Goal: Task Accomplishment & Management: Complete application form

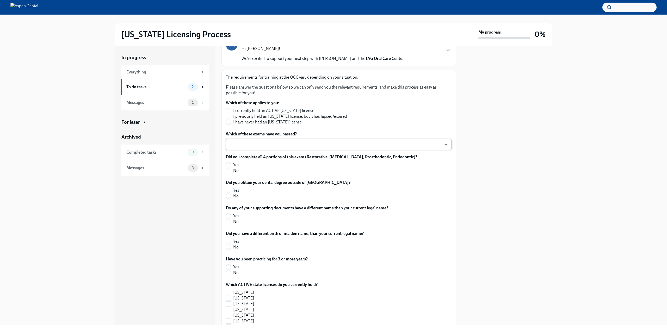
scroll to position [52, 0]
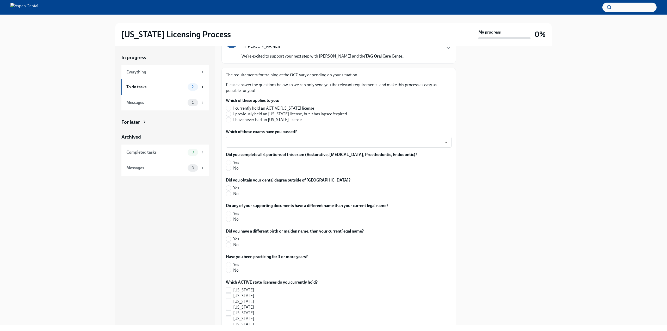
click at [274, 120] on span "I have never had an Illinois license" at bounding box center [267, 120] width 69 height 6
click at [231, 120] on input "I have never had an Illinois license" at bounding box center [228, 120] width 5 height 5
radio input "true"
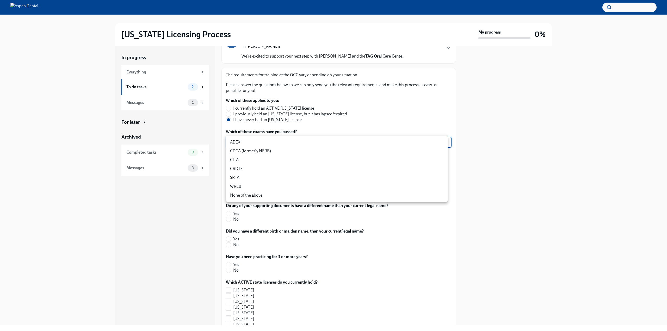
click at [281, 141] on body "Illinois Licensing Process My progress 0% In progress Everything To do tasks 2 …" at bounding box center [333, 165] width 667 height 331
click at [281, 143] on li "ADEX" at bounding box center [337, 142] width 222 height 9
type input "pxo-W3vNi"
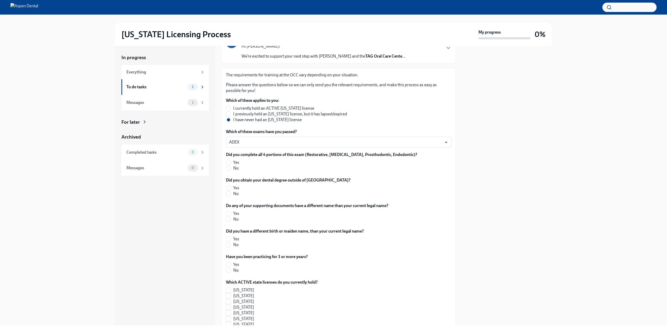
click at [238, 162] on span "Yes" at bounding box center [236, 163] width 6 height 6
click at [231, 162] on input "Yes" at bounding box center [228, 162] width 5 height 5
radio input "true"
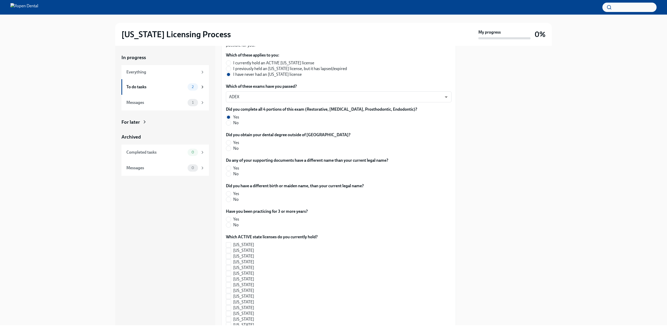
scroll to position [104, 0]
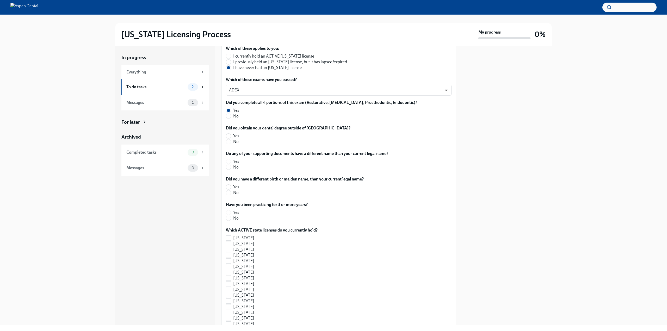
click at [237, 143] on span "No" at bounding box center [235, 142] width 5 height 6
click at [231, 143] on input "No" at bounding box center [228, 141] width 5 height 5
radio input "true"
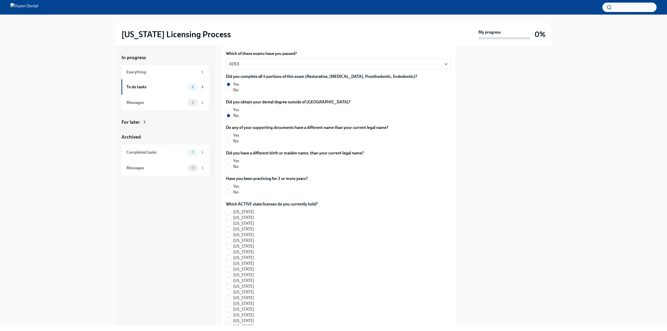
click at [240, 142] on label "No" at bounding box center [305, 141] width 158 height 6
click at [231, 142] on input "No" at bounding box center [228, 141] width 5 height 5
radio input "true"
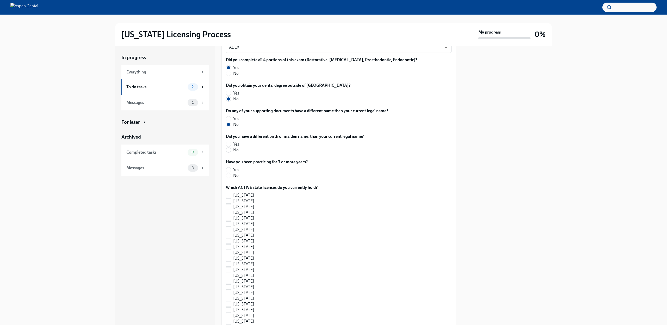
scroll to position [156, 0]
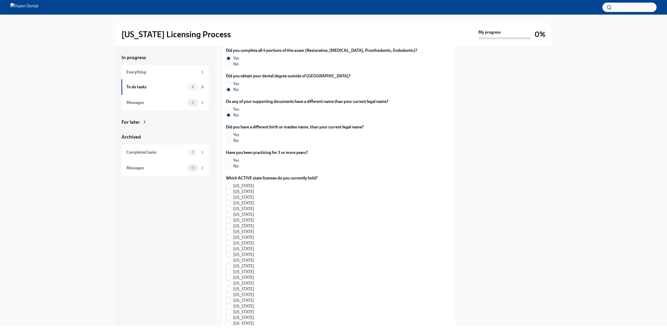
click at [236, 144] on span "No" at bounding box center [235, 141] width 5 height 6
click at [231, 143] on input "No" at bounding box center [228, 140] width 5 height 5
radio input "true"
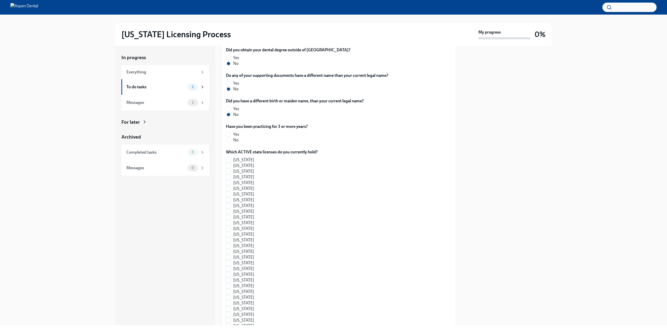
click at [235, 140] on span "No" at bounding box center [235, 140] width 5 height 6
click at [231, 140] on input "No" at bounding box center [228, 140] width 5 height 5
radio input "true"
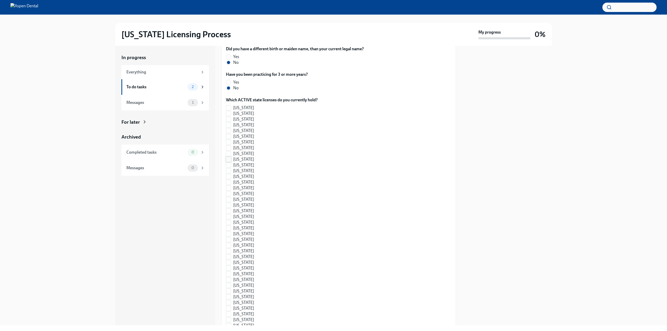
click at [244, 160] on span "Florida" at bounding box center [243, 160] width 21 height 6
click at [231, 160] on input "Florida" at bounding box center [228, 159] width 5 height 5
checkbox input "true"
drag, startPoint x: 245, startPoint y: 162, endPoint x: 242, endPoint y: 160, distance: 3.5
click at [244, 162] on span "Florida" at bounding box center [243, 160] width 21 height 6
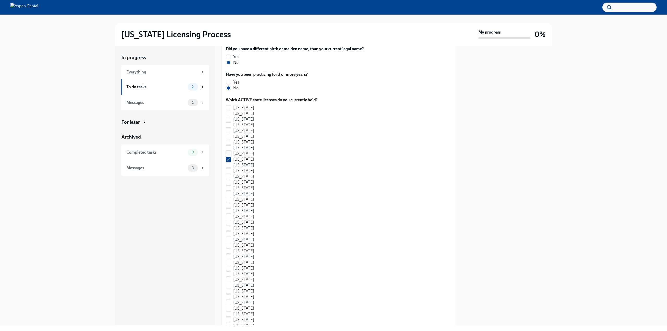
click at [240, 156] on span "District of Columbia" at bounding box center [243, 154] width 21 height 6
click at [231, 156] on input "District of Columbia" at bounding box center [228, 153] width 5 height 5
checkbox input "true"
click at [242, 161] on span "Florida" at bounding box center [243, 160] width 21 height 6
click at [231, 161] on input "Florida" at bounding box center [228, 159] width 5 height 5
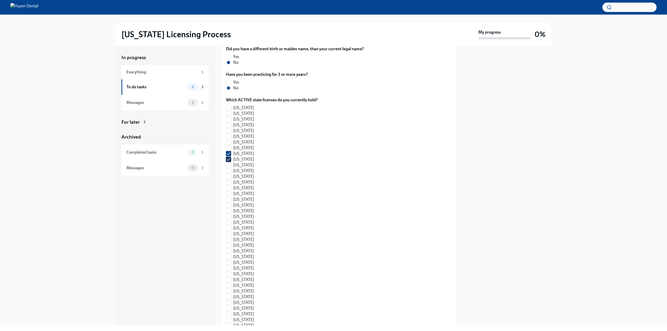
checkbox input "false"
click at [243, 165] on span "Georgia" at bounding box center [243, 165] width 21 height 6
click at [231, 165] on input "Georgia" at bounding box center [228, 165] width 5 height 5
checkbox input "true"
click at [243, 154] on span "District of Columbia" at bounding box center [243, 154] width 21 height 6
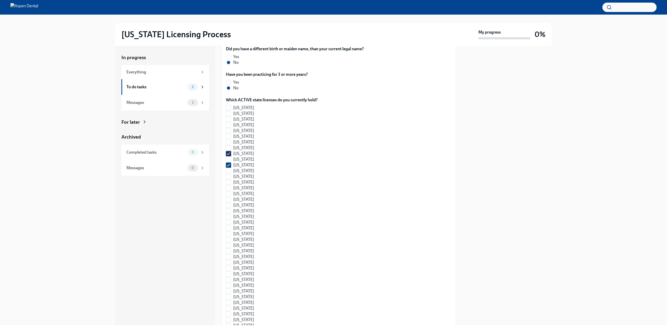
click at [231, 154] on input "District of Columbia" at bounding box center [228, 153] width 5 height 5
checkbox input "false"
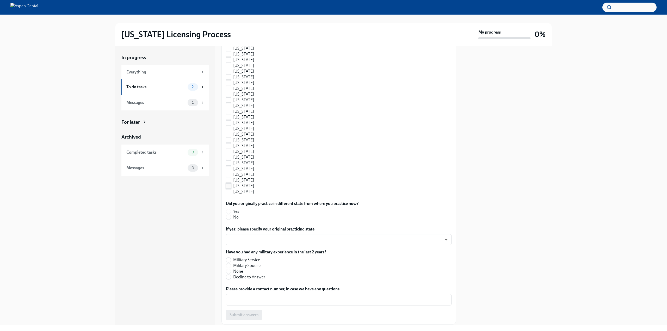
scroll to position [459, 0]
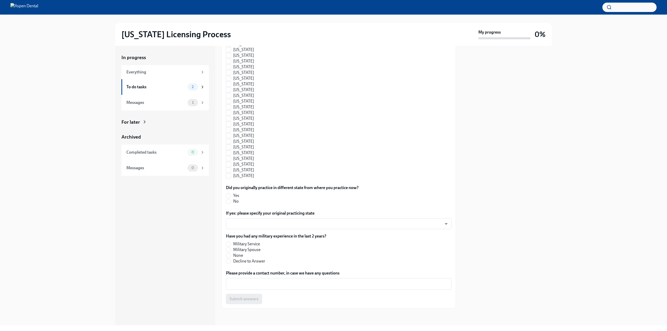
click at [233, 203] on label "No" at bounding box center [290, 202] width 128 height 6
click at [231, 203] on input "No" at bounding box center [228, 201] width 5 height 5
radio input "true"
click at [242, 255] on span "None" at bounding box center [238, 256] width 10 height 6
click at [231, 255] on input "None" at bounding box center [228, 255] width 5 height 5
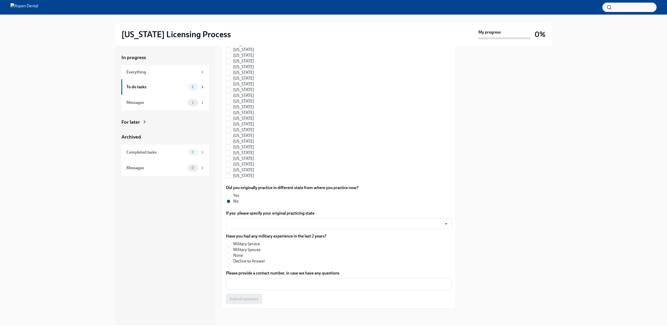
radio input "true"
click at [251, 289] on div "x ​" at bounding box center [339, 283] width 226 height 11
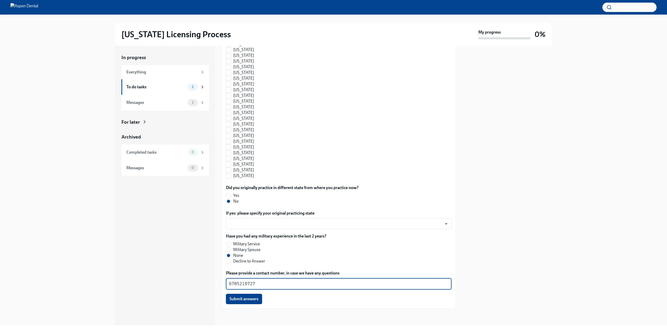
drag, startPoint x: 259, startPoint y: 285, endPoint x: 217, endPoint y: 286, distance: 42.2
click at [217, 286] on div "In progress Everything To do tasks 2 Messages 1 For later Archived Completed ta…" at bounding box center [333, 186] width 437 height 280
type textarea "6785219727"
click at [282, 264] on label "Decline to Answer" at bounding box center [274, 262] width 96 height 6
click at [231, 264] on input "Decline to Answer" at bounding box center [228, 261] width 5 height 5
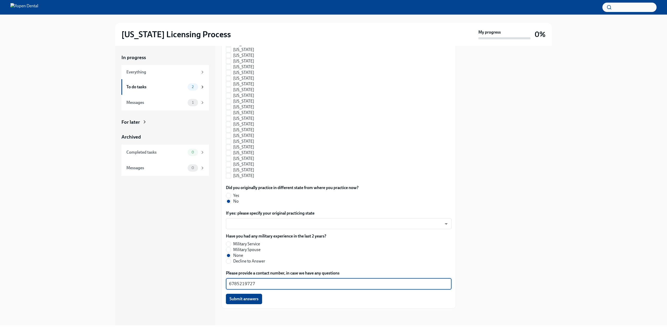
radio input "true"
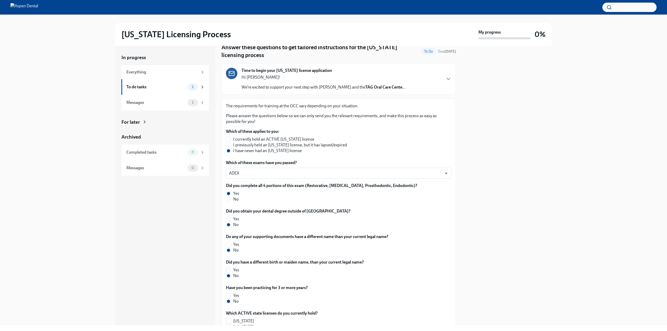
scroll to position [0, 0]
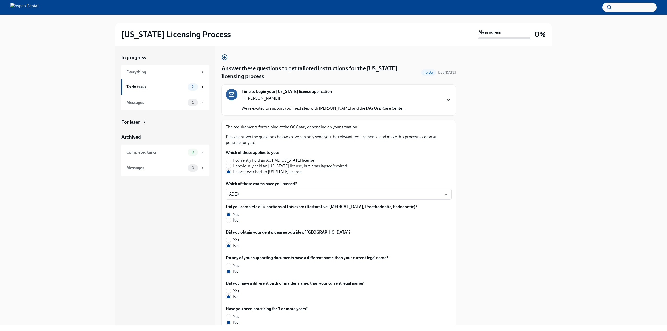
click at [445, 102] on icon "button" at bounding box center [448, 100] width 6 height 6
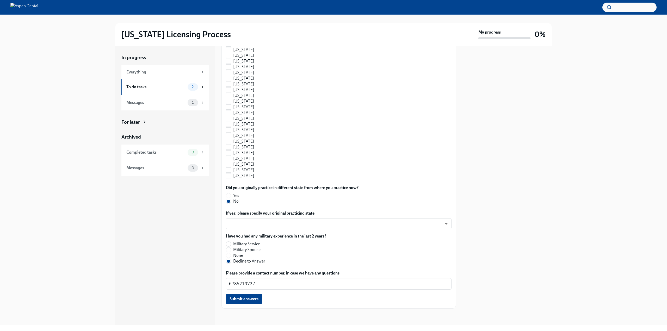
scroll to position [663, 0]
click at [249, 300] on span "Submit answers" at bounding box center [244, 299] width 29 height 5
click at [232, 256] on label "None" at bounding box center [274, 256] width 96 height 6
click at [231, 256] on input "None" at bounding box center [228, 255] width 5 height 5
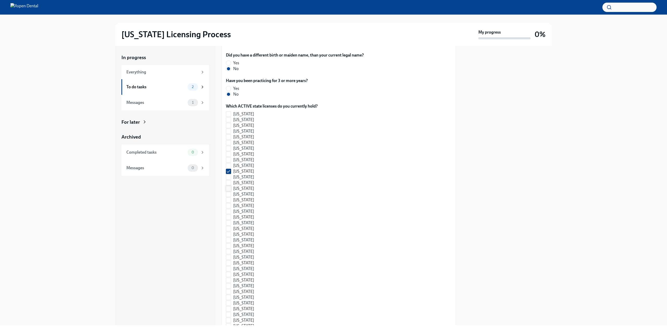
scroll to position [376, 0]
radio input "false"
radio input "true"
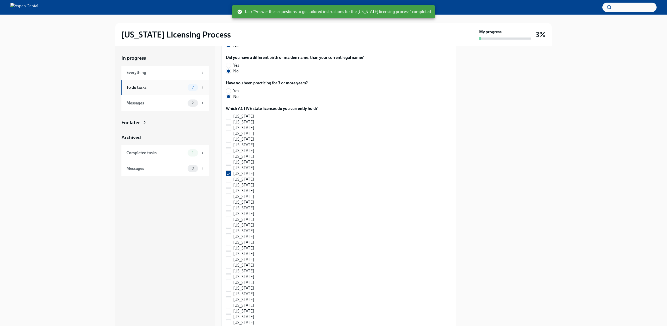
click at [193, 92] on div "To do tasks 7" at bounding box center [165, 88] width 88 height 16
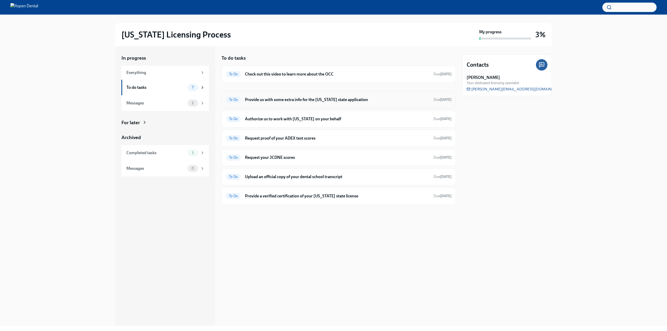
click at [294, 100] on h6 "Provide us with some extra info for the Illinois state application" at bounding box center [337, 100] width 185 height 6
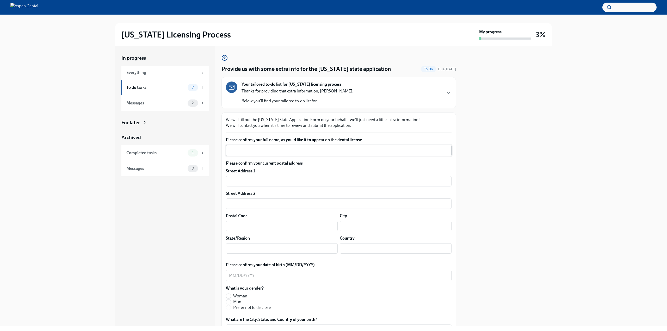
click at [287, 154] on textarea "Please confirm your full name, as you'd like it to appear on the dental license" at bounding box center [338, 151] width 219 height 6
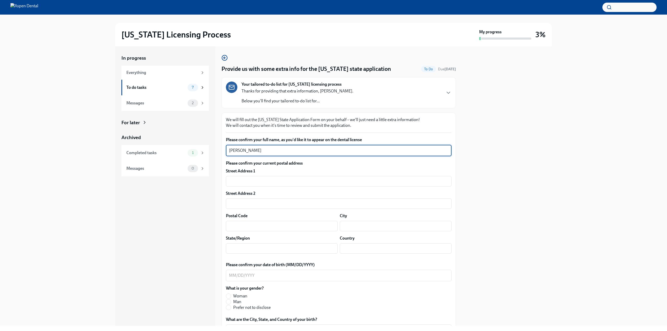
type textarea "Jin Moo Kim"
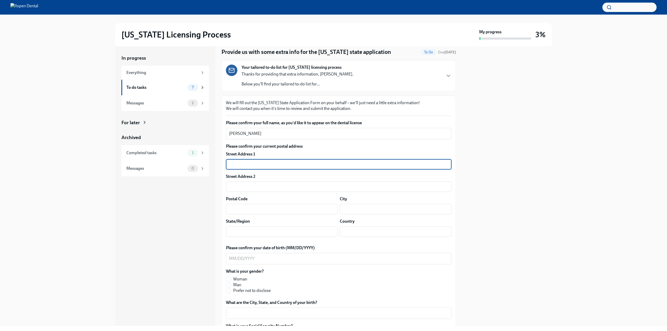
scroll to position [26, 0]
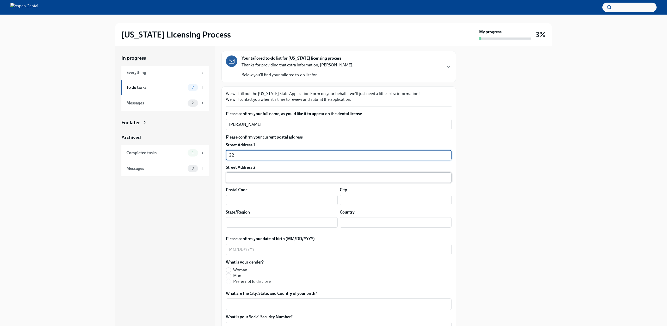
type input "2250 Oak Road, Apt 3393"
type input "30078"
type input "Snellville"
type input "GEORGIA"
type input "US"
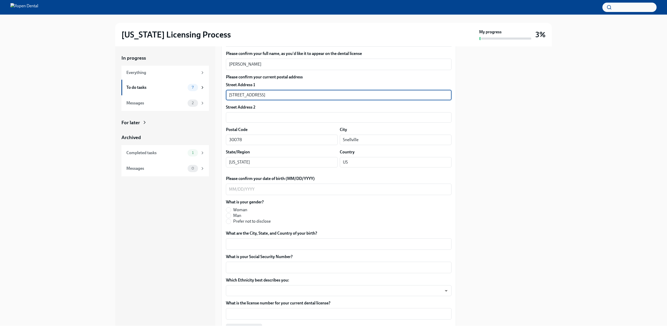
scroll to position [104, 0]
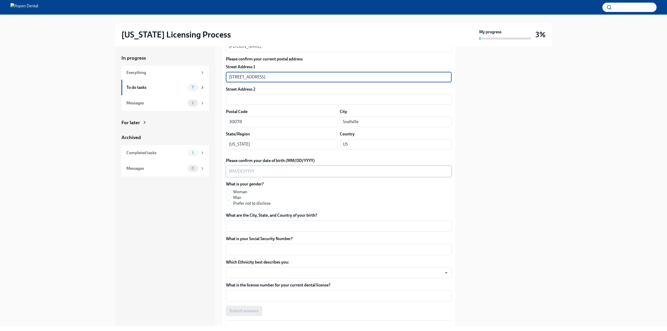
click at [303, 175] on div "x ​" at bounding box center [339, 171] width 226 height 11
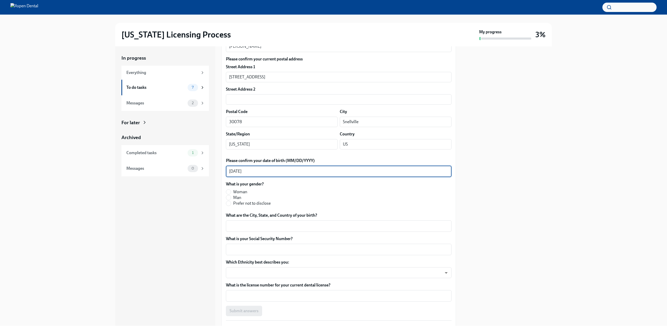
type textarea "03/03/1995"
click at [232, 195] on label "Woman" at bounding box center [248, 192] width 45 height 6
click at [231, 194] on input "Woman" at bounding box center [228, 192] width 5 height 5
radio input "true"
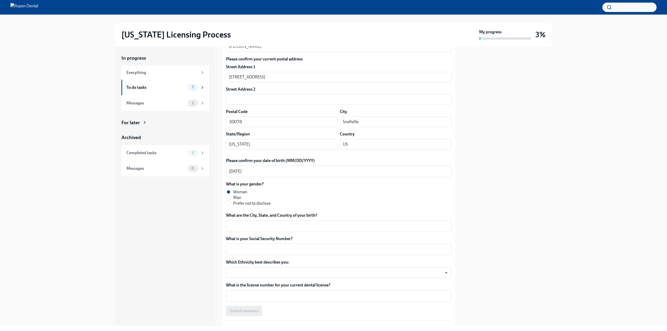
click at [232, 197] on label "Man" at bounding box center [248, 198] width 45 height 6
click at [231, 197] on input "Man" at bounding box center [228, 197] width 5 height 5
radio input "true"
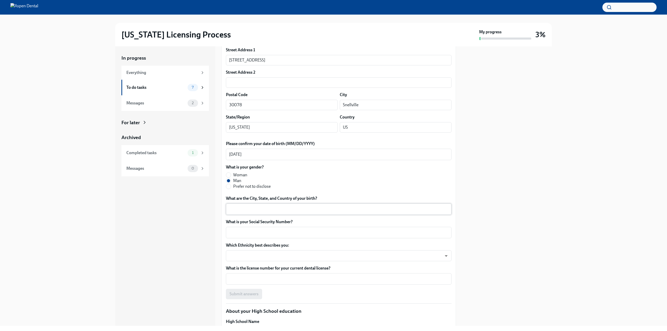
scroll to position [130, 0]
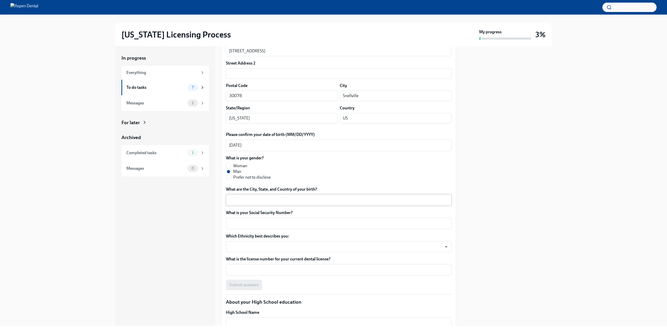
click at [274, 200] on textarea "What are the City, State, and Country of your birth?" at bounding box center [338, 200] width 219 height 6
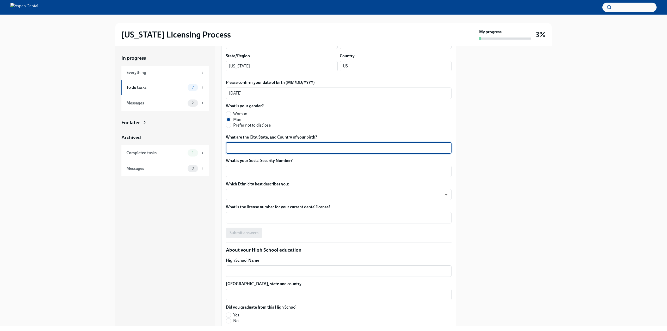
scroll to position [156, 0]
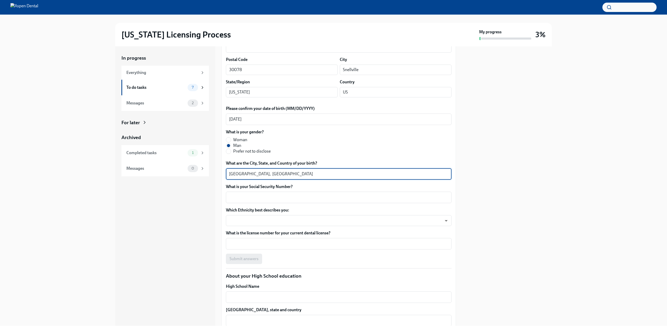
type textarea "Seoul, South Korea"
click at [234, 187] on label "What is your Social Security Number?" at bounding box center [339, 187] width 226 height 6
click at [234, 194] on textarea "What is your Social Security Number?" at bounding box center [338, 197] width 219 height 6
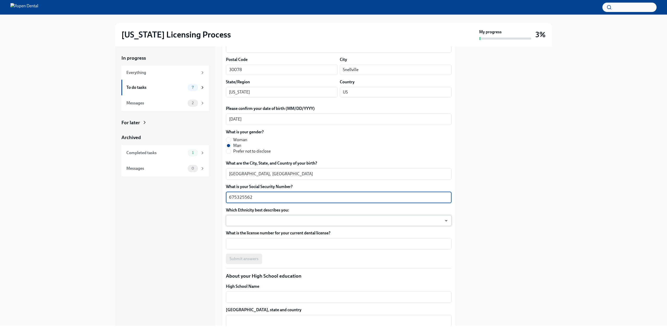
type textarea "675325562"
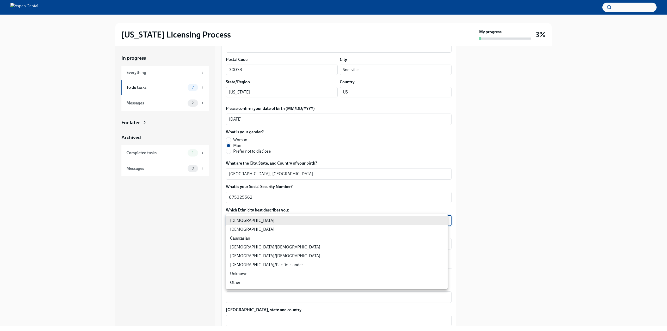
click at [297, 216] on body "Illinois Licensing Process My progress 3% In progress Everything To do tasks 7 …" at bounding box center [333, 165] width 667 height 331
click at [294, 229] on li "Asian" at bounding box center [337, 229] width 222 height 9
type input "930Z9RFkx"
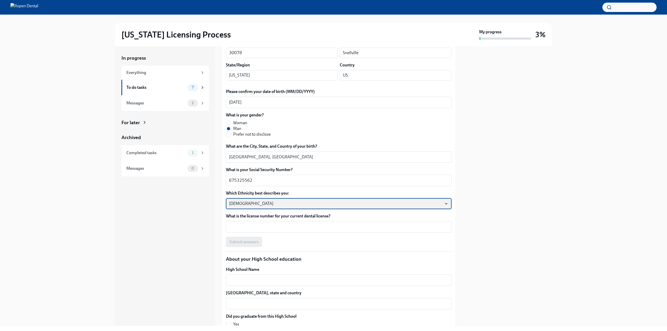
scroll to position [182, 0]
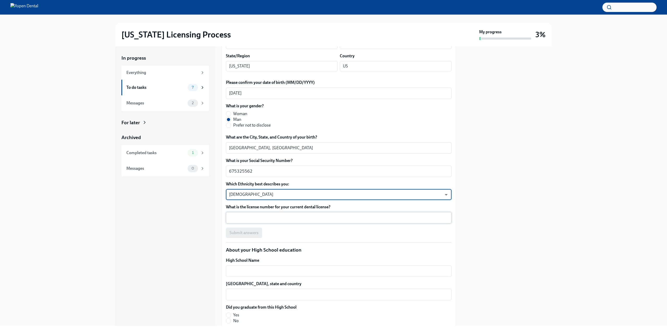
click at [254, 219] on textarea "What is the license number for your current dental license?" at bounding box center [338, 218] width 219 height 6
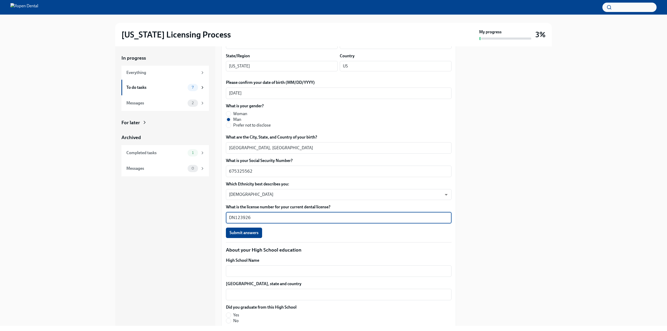
type textarea "DN123926"
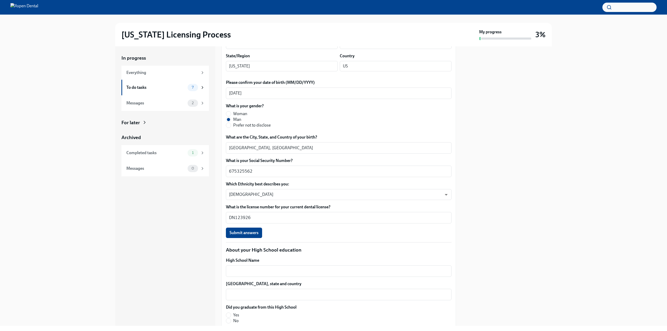
drag, startPoint x: 548, startPoint y: 219, endPoint x: 469, endPoint y: 218, distance: 78.7
click at [548, 219] on div at bounding box center [507, 186] width 90 height 280
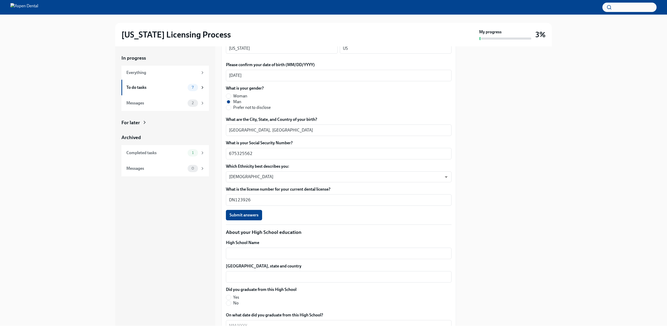
scroll to position [209, 0]
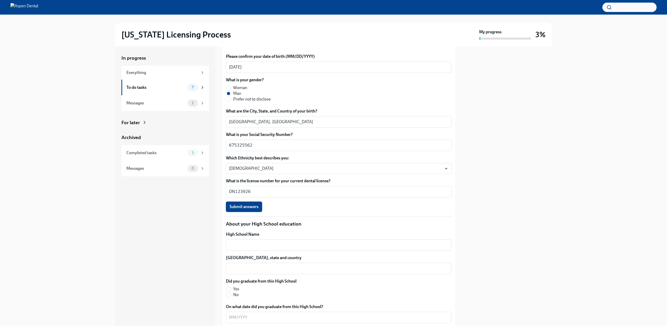
click at [257, 210] on span "Submit answers" at bounding box center [244, 206] width 29 height 5
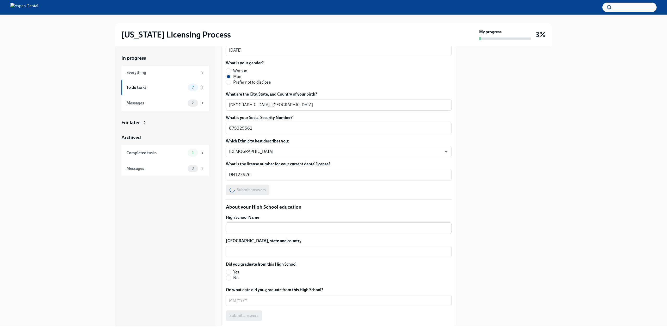
scroll to position [235, 0]
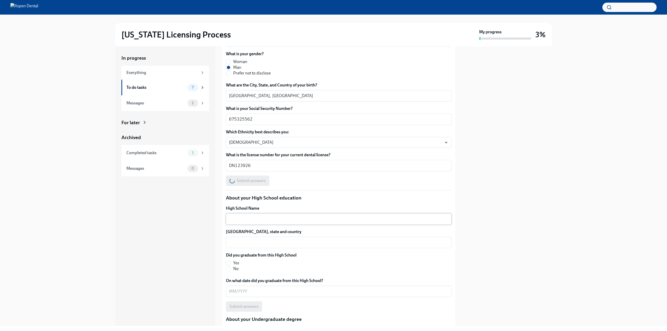
click at [285, 216] on textarea "High School Name" at bounding box center [338, 219] width 219 height 6
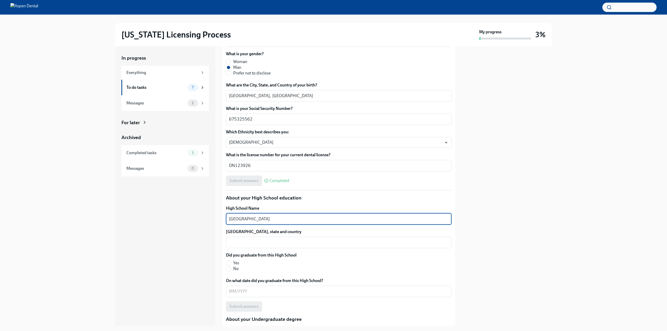
type textarea "Chattahoochee High School"
click at [321, 213] on div "High School Name Chattahoochee High School x ​" at bounding box center [339, 215] width 226 height 19
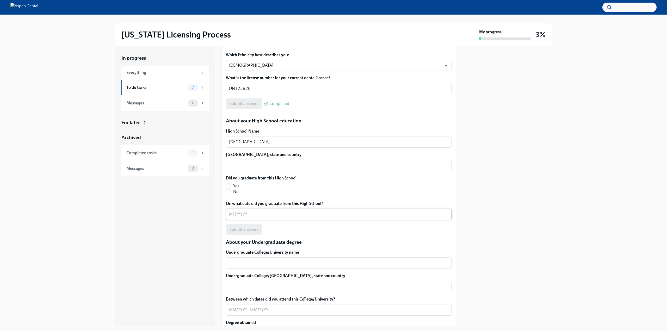
scroll to position [339, 0]
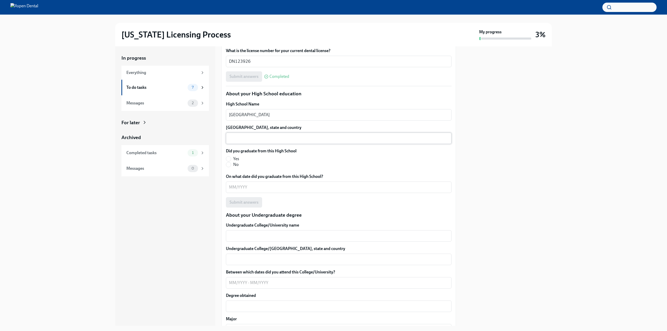
click at [241, 141] on textarea "High School city, state and country" at bounding box center [338, 138] width 219 height 6
type textarea "Johns Creek, Georgia, United States of America"
click at [238, 156] on span "Yes" at bounding box center [236, 159] width 6 height 6
click at [231, 157] on input "Yes" at bounding box center [228, 159] width 5 height 5
radio input "true"
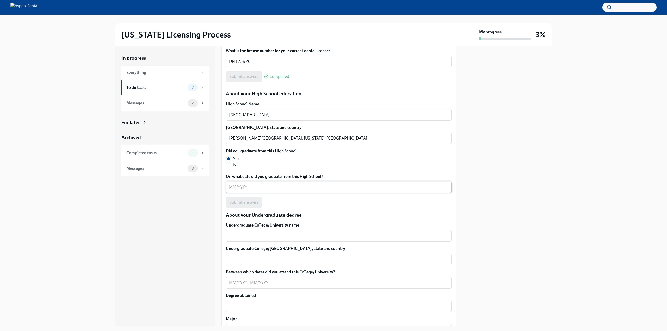
click at [259, 188] on textarea "On what date did you graduate from this High School?" at bounding box center [338, 187] width 219 height 6
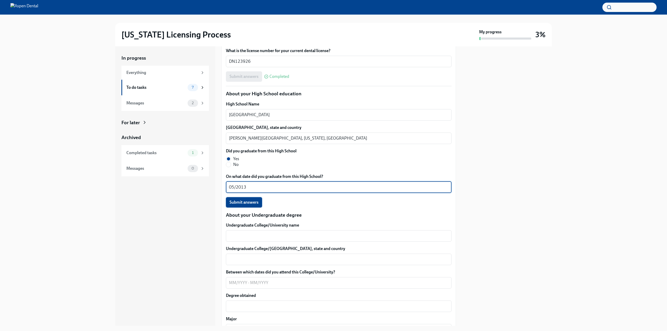
type textarea "05/2013"
click at [251, 205] on button "Submit answers" at bounding box center [244, 202] width 36 height 10
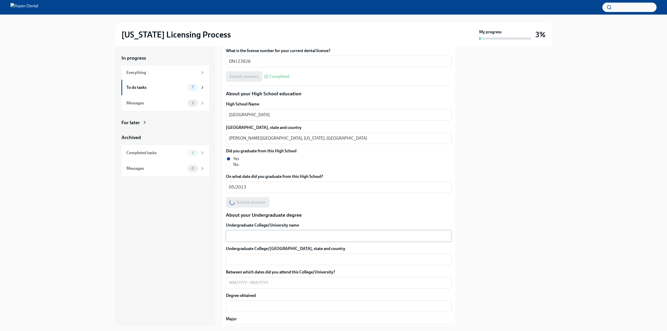
click at [258, 235] on textarea "Undergraduate College/University name" at bounding box center [338, 236] width 219 height 6
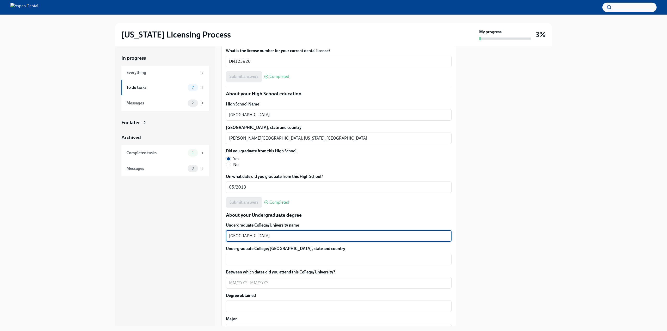
type textarea "Vanderbilt University"
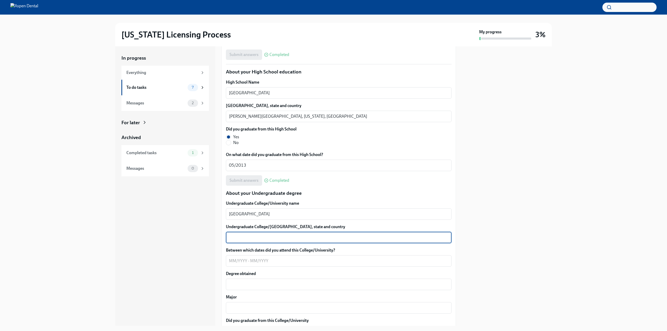
scroll to position [391, 0]
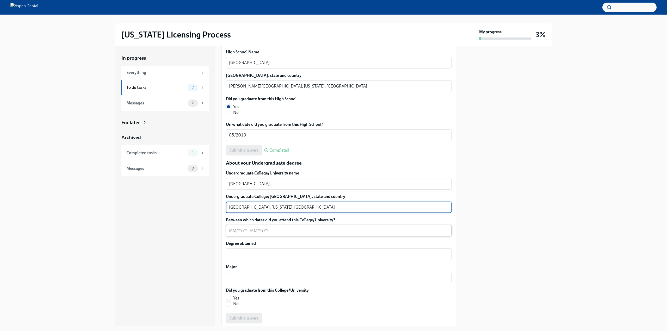
type textarea "Nashville, Tennessee, United States of America"
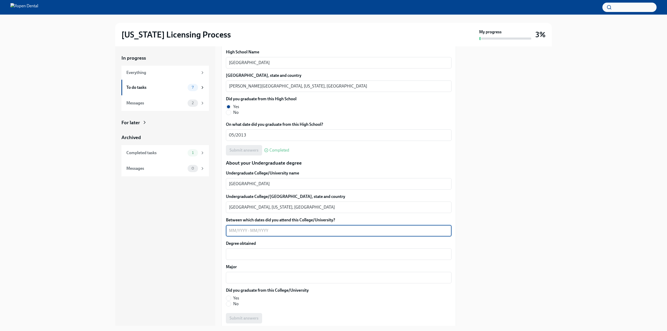
click at [240, 228] on textarea "Between which dates did you attend this College/University?" at bounding box center [338, 231] width 219 height 6
type textarea "08/2013-12/2017"
click at [229, 252] on textarea "Degree obtained" at bounding box center [338, 254] width 219 height 6
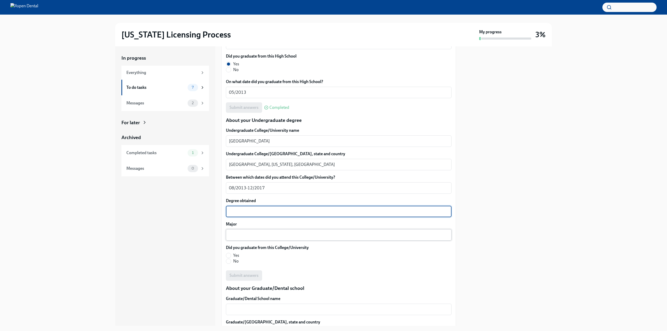
scroll to position [443, 0]
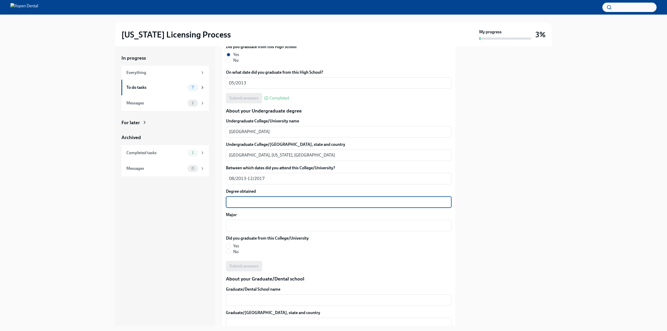
click at [257, 203] on textarea "Degree obtained" at bounding box center [338, 202] width 219 height 6
type textarea "Bachelor of Arts"
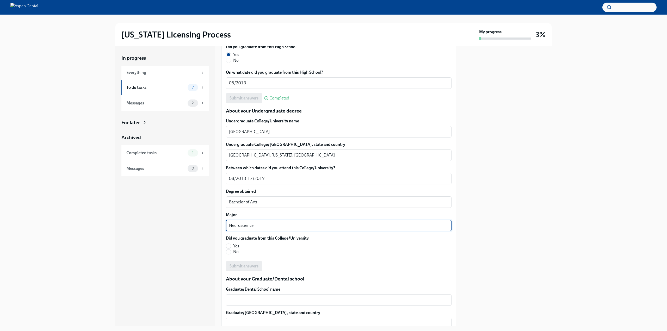
type textarea "Neuroscience"
click at [316, 228] on div "Neuroscience x ​" at bounding box center [339, 225] width 226 height 11
click at [314, 236] on div "Undergraduate College/University name Vanderbilt University x ​ Undergraduate C…" at bounding box center [339, 194] width 226 height 153
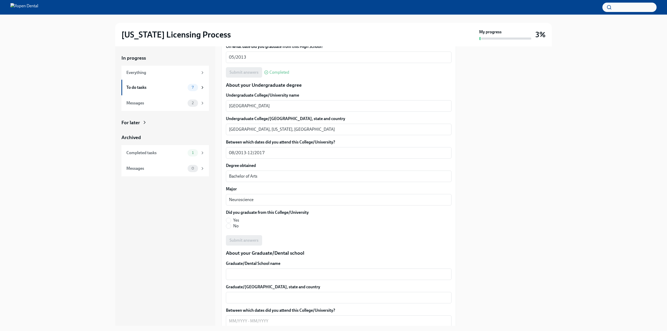
scroll to position [469, 0]
click at [236, 218] on span "Yes" at bounding box center [236, 220] width 6 height 6
click at [229, 221] on input "Yes" at bounding box center [228, 220] width 5 height 5
radio input "true"
click at [253, 242] on span "Submit answers" at bounding box center [244, 240] width 29 height 5
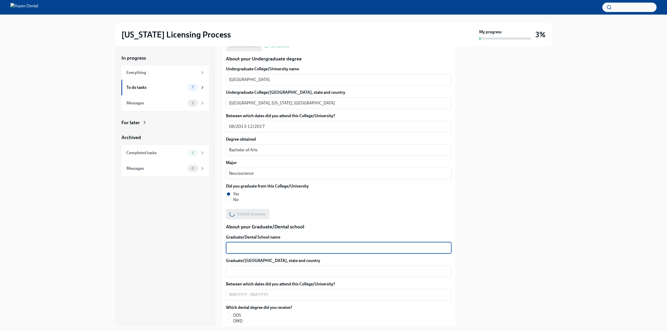
click at [261, 246] on textarea "Graduate/Dental School name" at bounding box center [338, 248] width 219 height 6
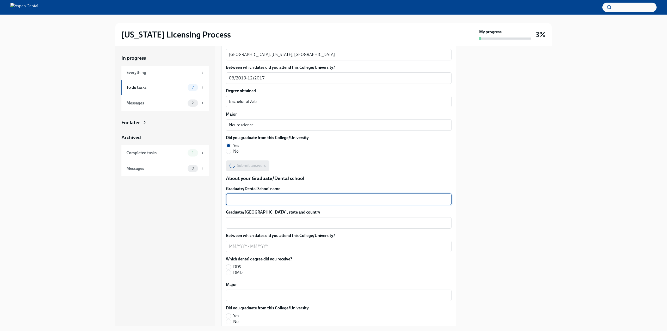
scroll to position [547, 0]
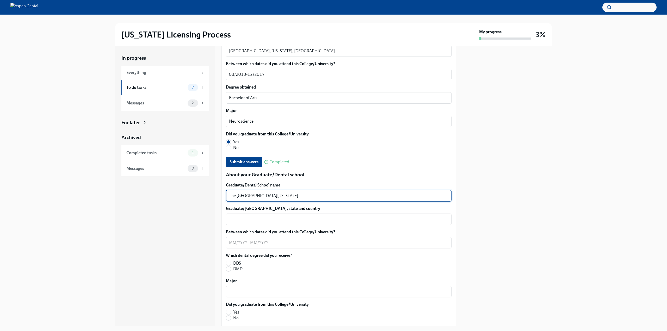
type textarea "The Dental College of Georgia"
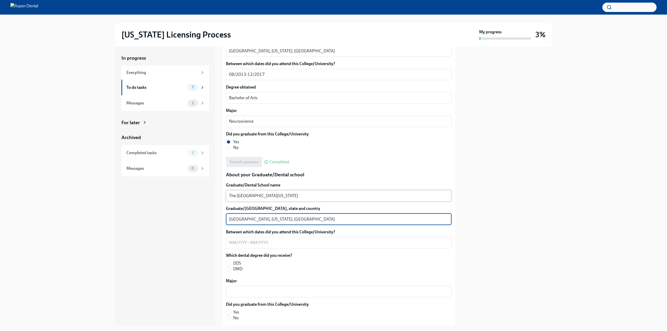
type textarea "Augusta, Georgia, United States of America"
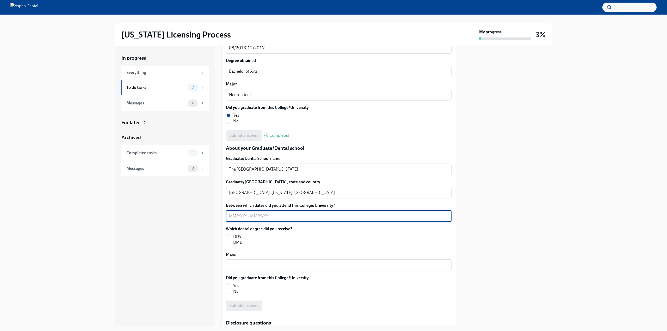
scroll to position [599, 0]
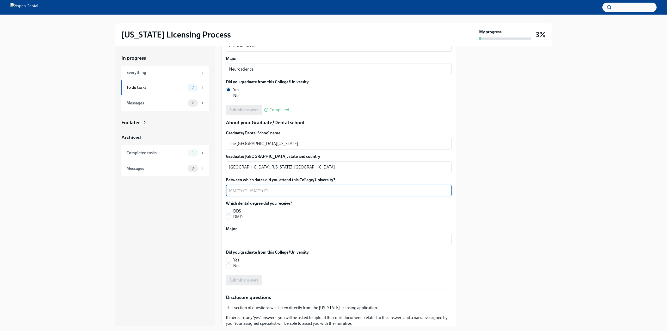
click at [239, 215] on span "DMD" at bounding box center [237, 217] width 9 height 6
click at [231, 215] on input "DMD" at bounding box center [228, 217] width 5 height 5
radio input "true"
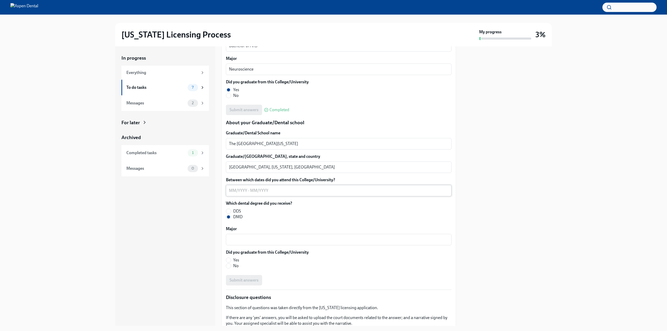
click at [268, 188] on textarea "Between which dates did you attend this College/University?" at bounding box center [338, 191] width 219 height 6
click at [510, 131] on div at bounding box center [507, 186] width 90 height 280
click at [337, 243] on div "x ​" at bounding box center [339, 239] width 226 height 11
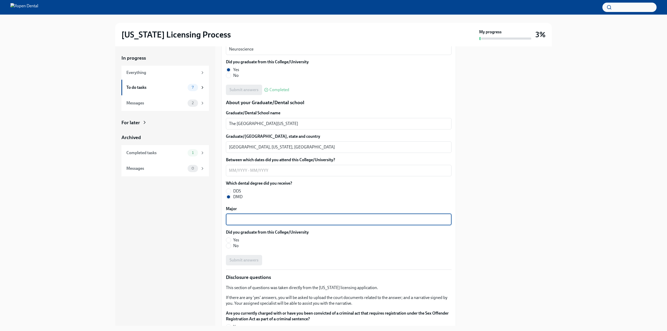
scroll to position [652, 0]
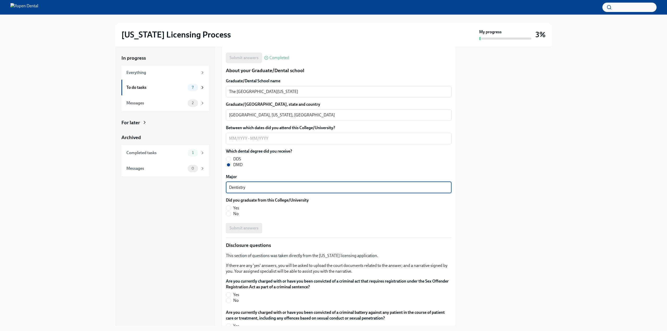
type textarea "Dentistry"
click at [238, 207] on span "Yes" at bounding box center [236, 208] width 6 height 6
click at [231, 207] on input "Yes" at bounding box center [228, 208] width 5 height 5
radio input "true"
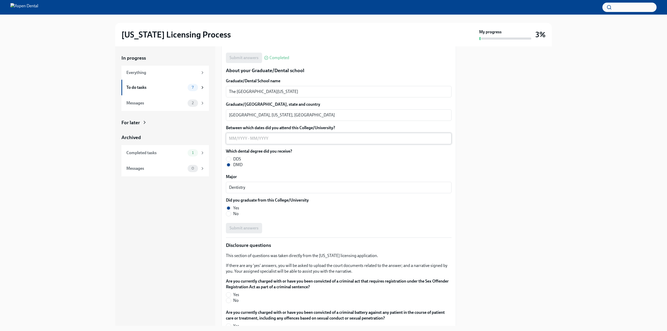
click at [261, 141] on textarea "Between which dates did you attend this College/University?" at bounding box center [338, 139] width 219 height 6
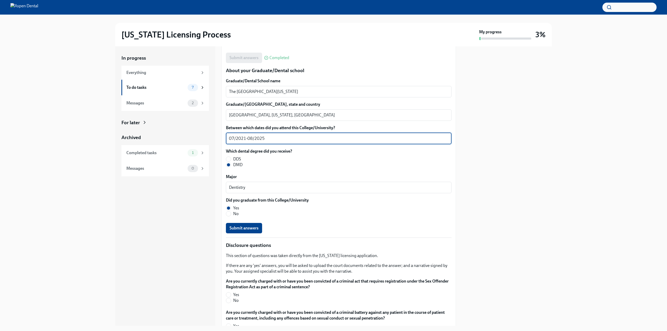
type textarea "07/2021-08/2025"
click at [313, 151] on div "Which dental degree did you receive? DDS DMD" at bounding box center [339, 158] width 226 height 19
click at [560, 231] on div "In progress Everything To do tasks 7 Messages 2 For later Archived Completed ta…" at bounding box center [333, 186] width 651 height 280
click at [554, 245] on div "In progress Everything To do tasks 7 Messages 2 For later Archived Completed ta…" at bounding box center [333, 186] width 651 height 280
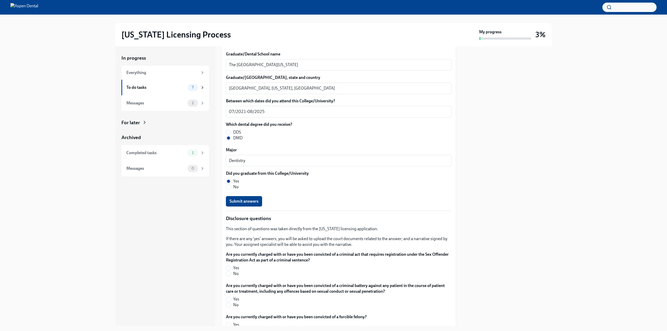
scroll to position [704, 0]
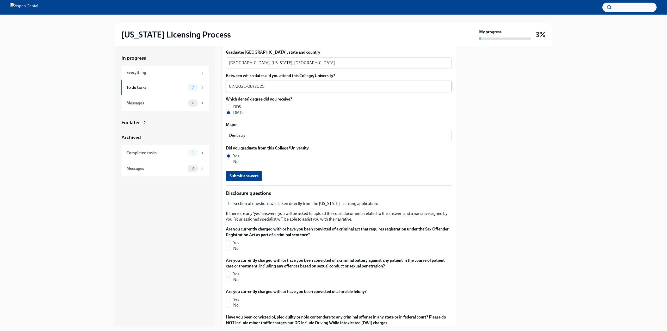
click at [278, 84] on textarea "07/2021-08/2025" at bounding box center [338, 86] width 219 height 6
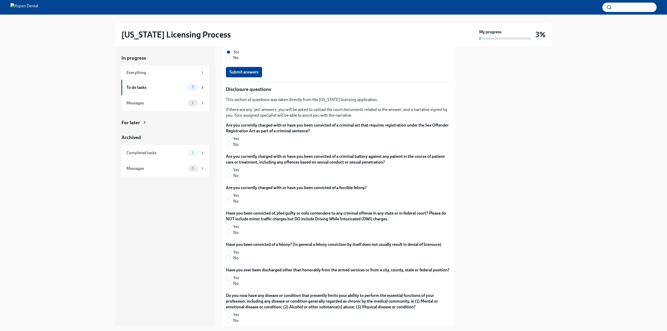
scroll to position [808, 0]
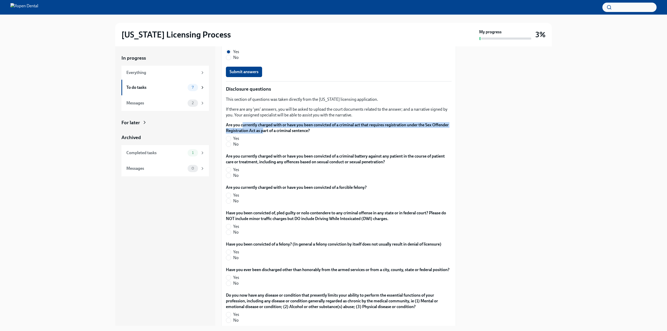
drag, startPoint x: 244, startPoint y: 124, endPoint x: 282, endPoint y: 132, distance: 39.0
click at [282, 132] on label "Are you currently charged with or have you been convicted of a criminal act tha…" at bounding box center [339, 127] width 226 height 11
click at [240, 145] on label "No" at bounding box center [337, 145] width 222 height 6
click at [231, 145] on input "No" at bounding box center [228, 144] width 5 height 5
radio input "true"
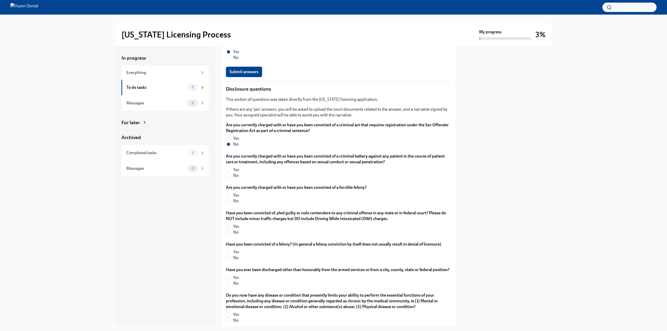
click at [240, 179] on div "Are you currently charged with or have you been convicted of a criminal battery…" at bounding box center [339, 167] width 226 height 27
click at [236, 174] on span "No" at bounding box center [235, 176] width 5 height 6
click at [231, 174] on input "No" at bounding box center [228, 175] width 5 height 5
radio input "true"
click at [230, 201] on input "No" at bounding box center [228, 201] width 5 height 5
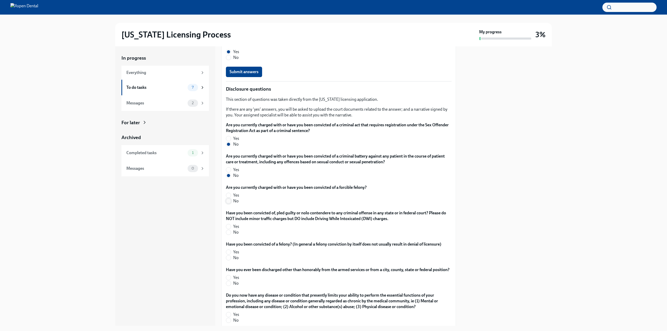
radio input "true"
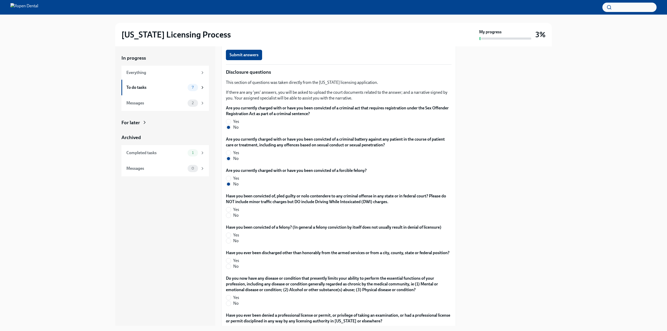
scroll to position [834, 0]
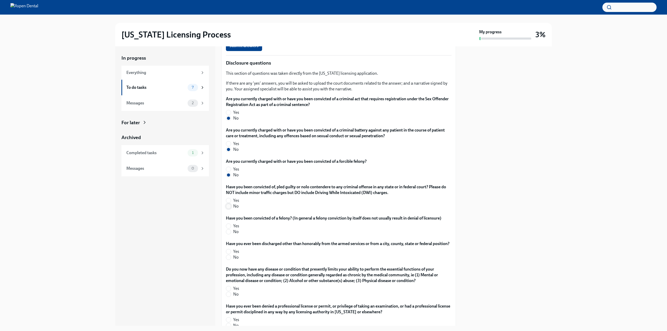
click at [230, 207] on input "No" at bounding box center [228, 206] width 5 height 5
radio input "true"
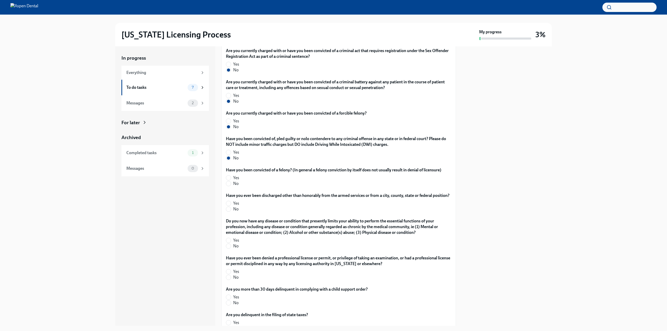
scroll to position [912, 0]
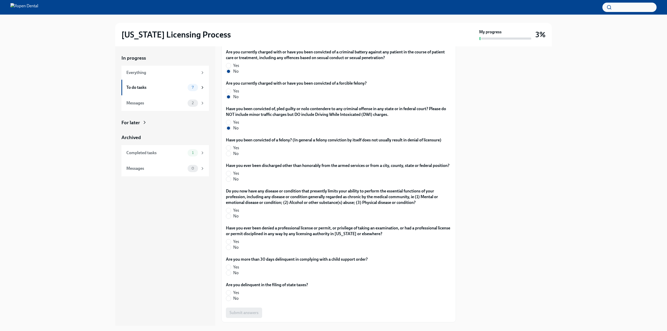
drag, startPoint x: 236, startPoint y: 154, endPoint x: 238, endPoint y: 157, distance: 3.8
click at [237, 156] on span "No" at bounding box center [235, 154] width 5 height 6
click at [231, 156] on input "No" at bounding box center [228, 153] width 5 height 5
radio input "true"
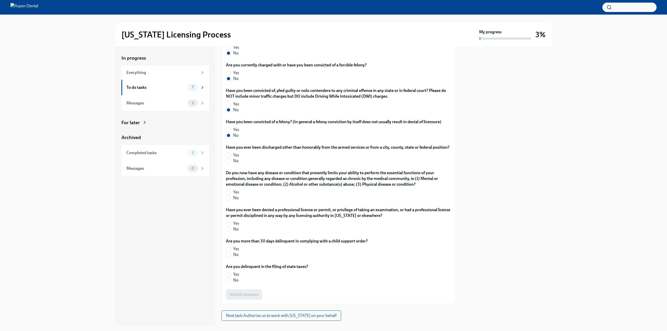
scroll to position [938, 0]
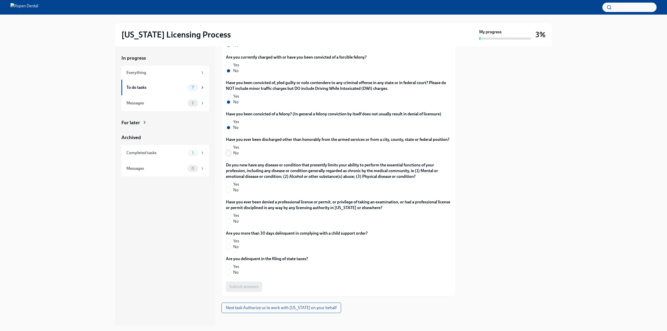
click at [229, 156] on input "No" at bounding box center [228, 153] width 5 height 5
radio input "true"
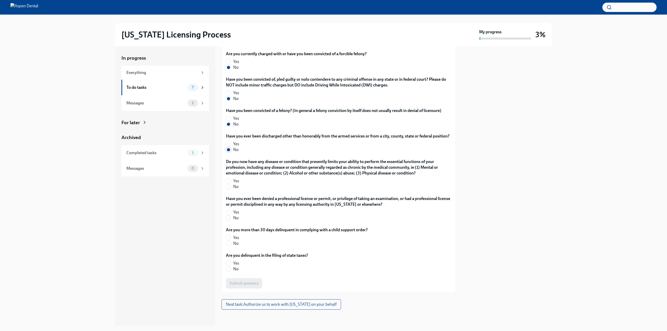
scroll to position [948, 0]
click at [232, 197] on label "Have you ever been denied a professional license or permit, or privilege of tak…" at bounding box center [339, 200] width 226 height 11
drag, startPoint x: 233, startPoint y: 189, endPoint x: 236, endPoint y: 185, distance: 5.2
click at [235, 188] on div "Do you now have any disease or condition that presently limits your ability to …" at bounding box center [339, 174] width 226 height 33
click at [236, 184] on span "No" at bounding box center [235, 186] width 5 height 6
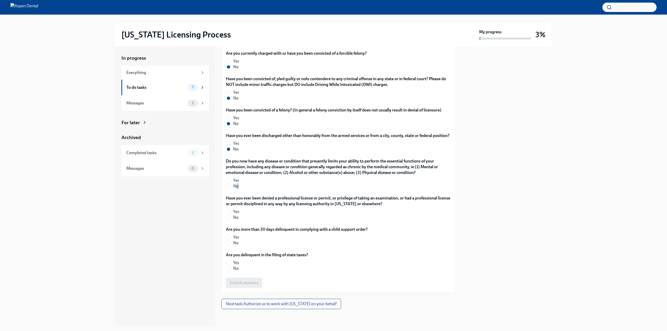
click at [231, 184] on input "No" at bounding box center [228, 186] width 5 height 5
radio input "true"
click at [232, 217] on label "No" at bounding box center [337, 218] width 222 height 6
click at [231, 217] on input "No" at bounding box center [228, 217] width 5 height 5
radio input "true"
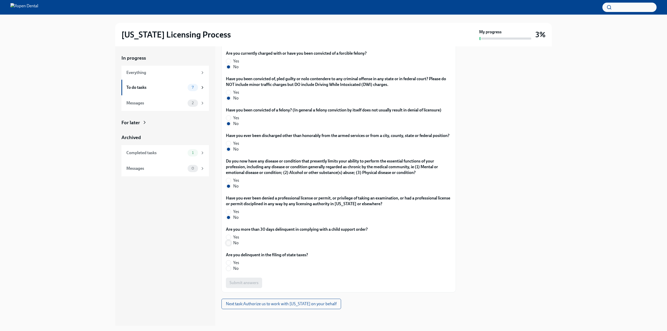
click at [231, 243] on input "No" at bounding box center [228, 243] width 5 height 5
radio input "true"
click at [241, 269] on label "No" at bounding box center [265, 269] width 78 height 6
click at [231, 269] on input "No" at bounding box center [228, 268] width 5 height 5
radio input "true"
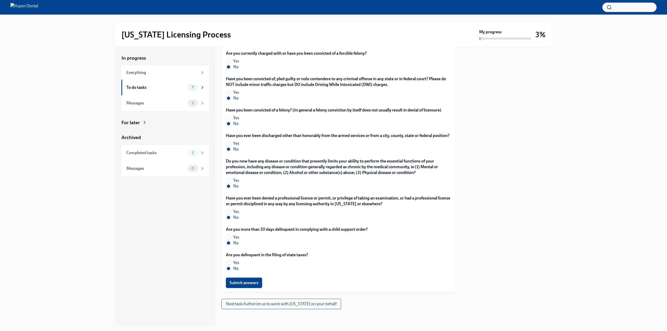
click at [255, 283] on span "Submit answers" at bounding box center [244, 282] width 29 height 5
click at [257, 304] on span "Next task : Authorize us to work with Illinois on your behalf" at bounding box center [281, 304] width 111 height 5
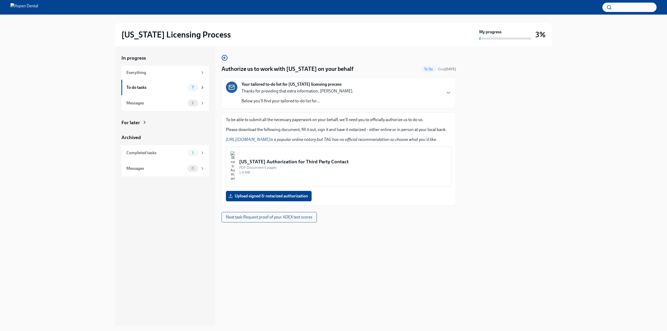
click at [235, 175] on img "button" at bounding box center [232, 166] width 5 height 31
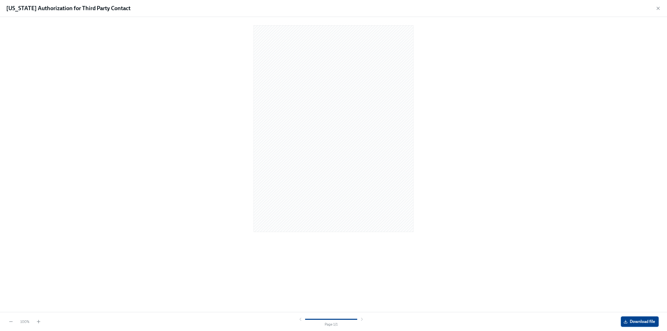
click at [634, 319] on span "Download file" at bounding box center [640, 321] width 30 height 5
click at [225, 86] on div at bounding box center [333, 126] width 217 height 211
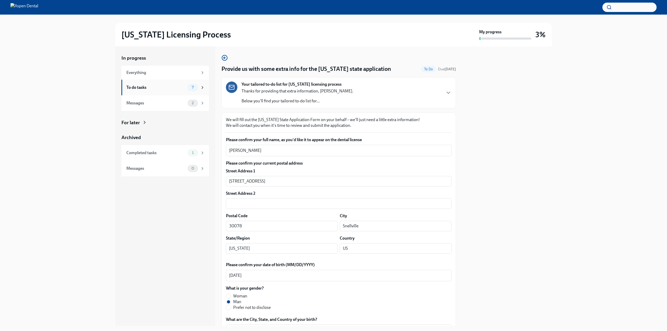
click at [192, 90] on div "7" at bounding box center [193, 87] width 10 height 7
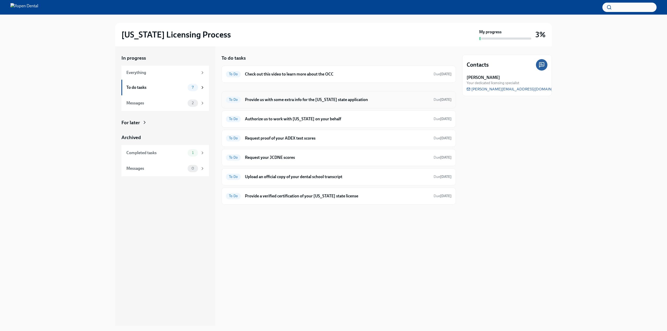
click at [278, 100] on h6 "Provide us with some extra info for the Illinois state application" at bounding box center [337, 100] width 185 height 6
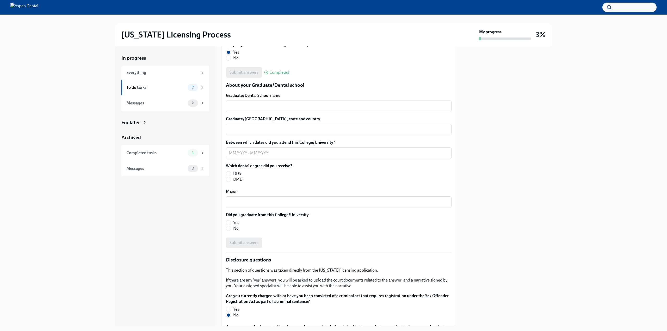
scroll to position [635, 0]
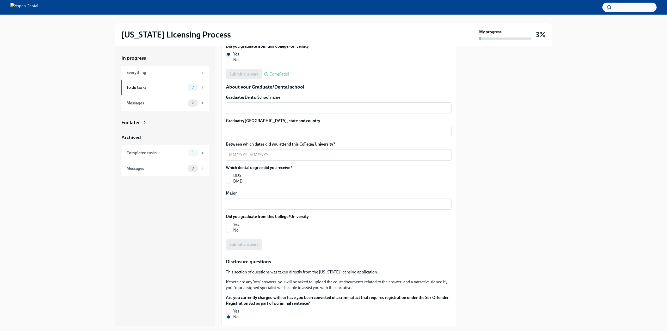
click at [253, 190] on div "Graduate/Dental School name x ​ Graduate/Dental School city, state and country …" at bounding box center [339, 172] width 226 height 155
click at [177, 80] on div "To do tasks 7" at bounding box center [165, 88] width 88 height 16
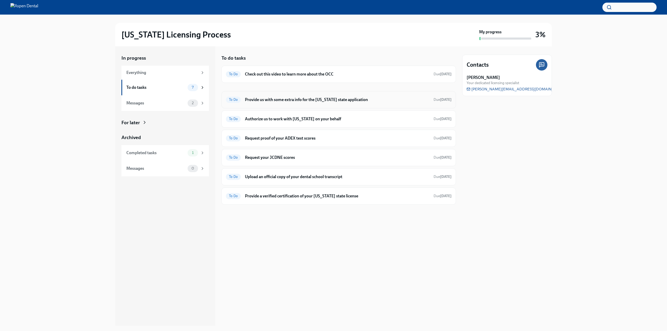
click at [250, 103] on div "To Do Provide us with some extra info for the Illinois state application Due in…" at bounding box center [339, 100] width 226 height 8
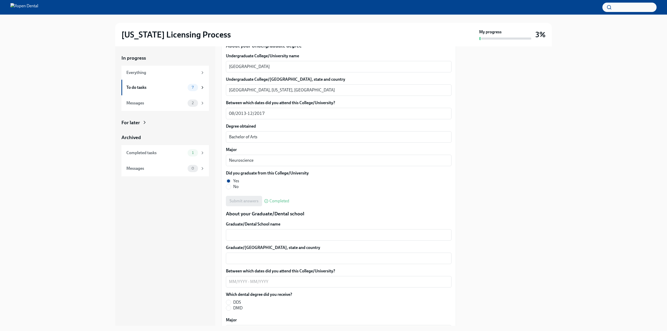
scroll to position [547, 0]
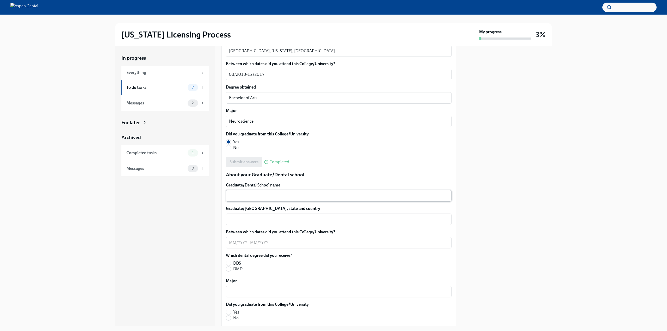
click at [247, 191] on div "x ​" at bounding box center [339, 195] width 226 height 11
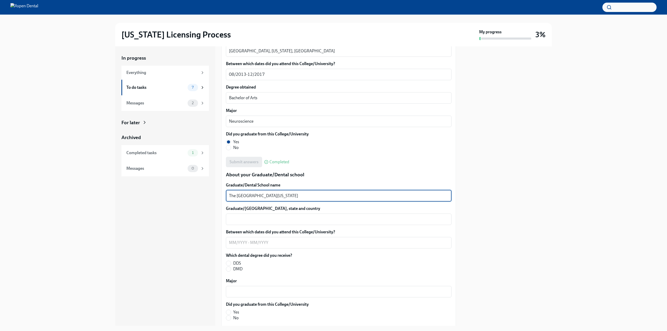
type textarea "The Dental College of Georgia"
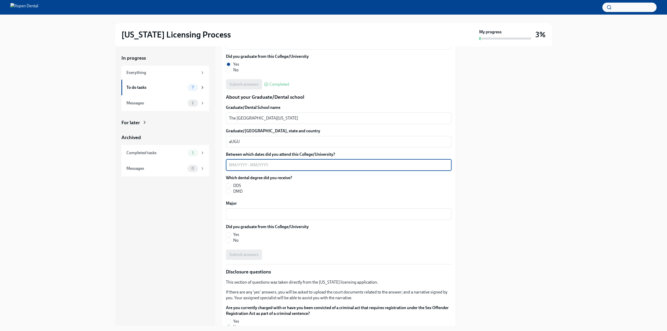
scroll to position [626, 0]
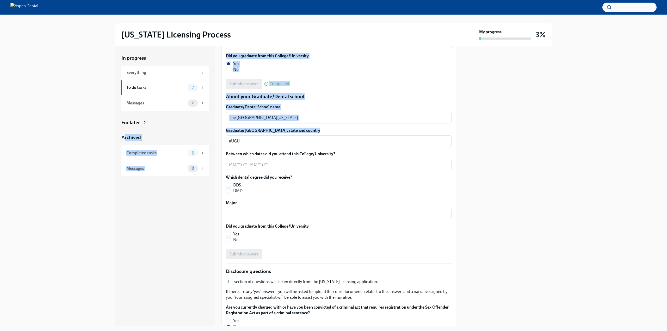
drag, startPoint x: 274, startPoint y: 146, endPoint x: 136, endPoint y: 130, distance: 139.1
click at [123, 138] on div "In progress Everything To do tasks 7 Messages 2 For later Archived Completed ta…" at bounding box center [333, 186] width 437 height 280
click at [256, 135] on div "Graduate/Dental School city, state and country aUGU x ​" at bounding box center [339, 137] width 226 height 19
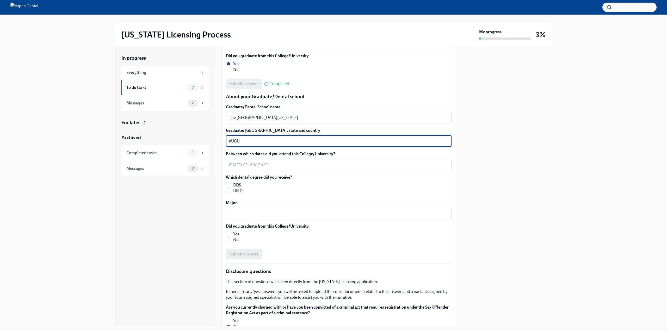
drag, startPoint x: 256, startPoint y: 139, endPoint x: 146, endPoint y: 124, distance: 111.3
click at [146, 124] on div "In progress Everything To do tasks 7 Messages 2 For later Archived Completed ta…" at bounding box center [333, 186] width 437 height 280
click at [260, 144] on textarea "Augusta, Georgia United States of America" at bounding box center [338, 141] width 219 height 6
type textarea "Augusta, Georgia, United States of America"
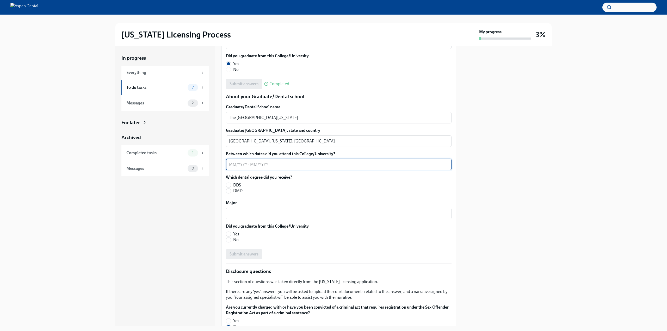
click at [256, 163] on textarea "Between which dates did you attend this College/University?" at bounding box center [338, 165] width 219 height 6
click at [252, 164] on textarea "07/2021-082025" at bounding box center [338, 165] width 219 height 6
type textarea "07/2021-08/2025"
click at [441, 210] on div "Graduate/Dental School name The Dental College of Georgia x ​ Graduate/Dental S…" at bounding box center [339, 181] width 226 height 155
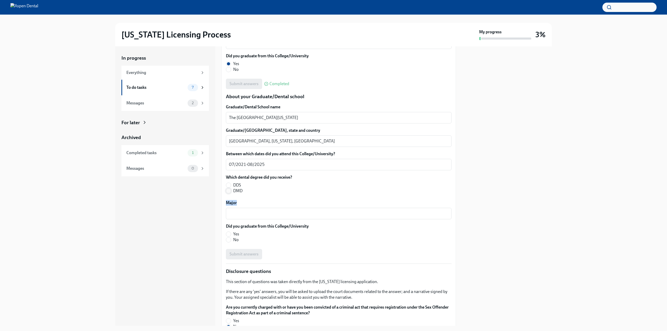
click at [230, 192] on input "DMD" at bounding box center [228, 191] width 5 height 5
radio input "true"
click at [243, 216] on textarea "Major" at bounding box center [338, 214] width 219 height 6
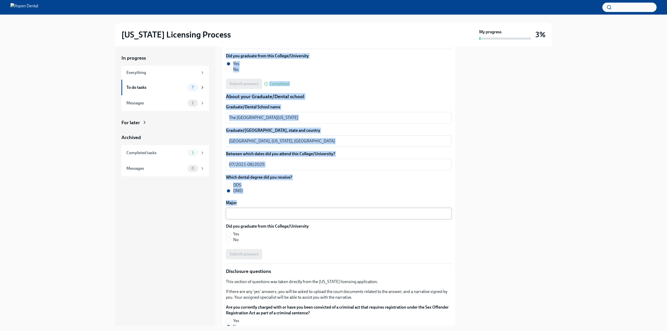
drag, startPoint x: 201, startPoint y: 195, endPoint x: 277, endPoint y: 213, distance: 78.0
click at [275, 213] on div "In progress Everything To do tasks 7 Messages 2 For later Archived Completed ta…" at bounding box center [333, 186] width 437 height 280
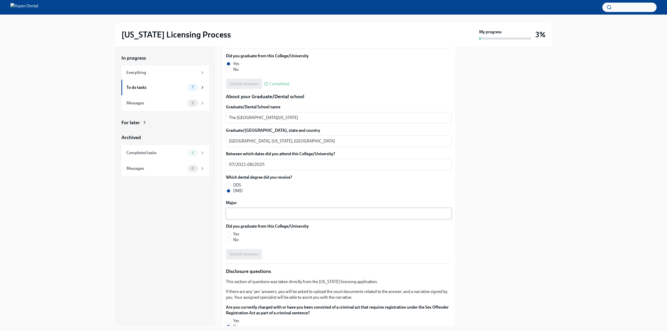
click at [283, 209] on div "x ​" at bounding box center [339, 213] width 226 height 11
type textarea "Dentistry"
drag, startPoint x: 229, startPoint y: 235, endPoint x: 235, endPoint y: 232, distance: 6.8
click at [231, 234] on label "Yes" at bounding box center [265, 234] width 79 height 6
click at [231, 234] on input "Yes" at bounding box center [228, 234] width 5 height 5
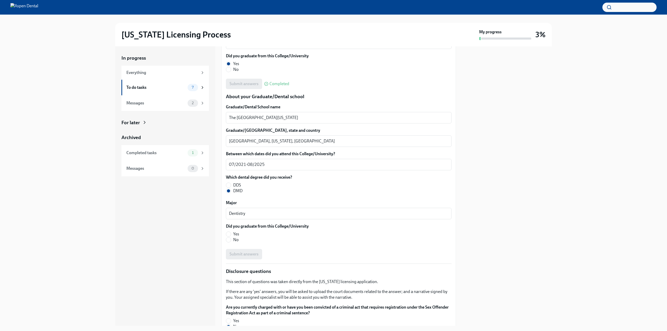
radio input "true"
click at [252, 253] on span "Submit answers" at bounding box center [244, 254] width 29 height 5
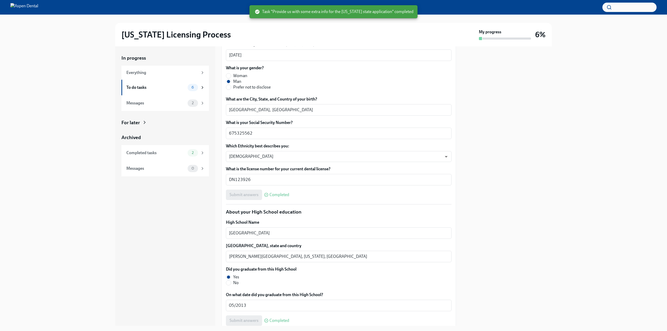
scroll to position [166, 0]
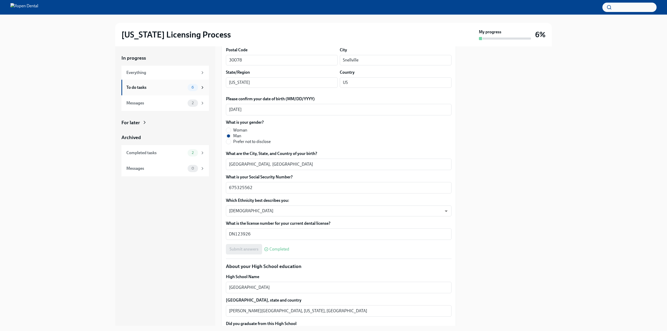
click at [184, 83] on div "To do tasks 6" at bounding box center [165, 88] width 88 height 16
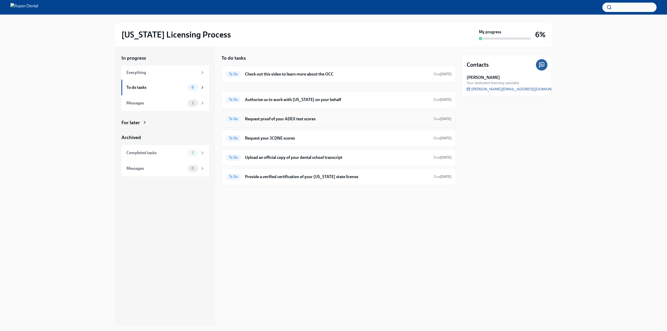
click at [284, 122] on h6 "Request proof of your ADEX test scores" at bounding box center [337, 119] width 185 height 6
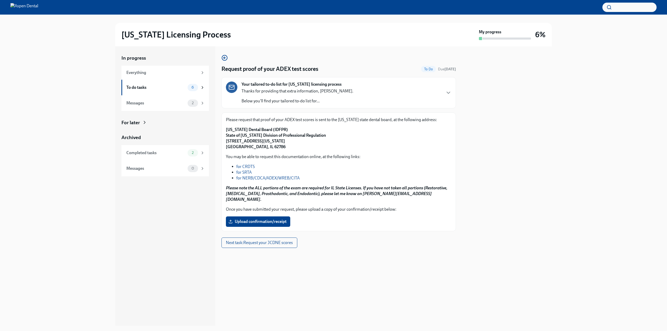
click at [252, 176] on link "for NERB/CDCA/ADEX/WREB/CITA" at bounding box center [267, 178] width 63 height 5
drag, startPoint x: 289, startPoint y: 125, endPoint x: 281, endPoint y: 124, distance: 7.7
click at [281, 124] on div "Please request that proof of your ADEX test scores is sent to the Illinois stat…" at bounding box center [339, 133] width 226 height 33
drag, startPoint x: 288, startPoint y: 128, endPoint x: 222, endPoint y: 101, distance: 71.9
click at [219, 128] on div "In progress Everything To do tasks 6 Messages 2 For later Archived Completed ta…" at bounding box center [333, 186] width 437 height 280
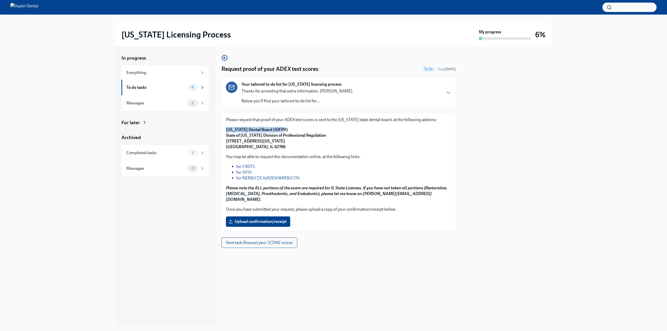
copy strong "Illinois Dental Board (IDFPR)"
drag, startPoint x: 227, startPoint y: 134, endPoint x: 314, endPoint y: 137, distance: 86.3
click at [314, 137] on strong "Illinois Dental Board (IDFPR) State of Illinois Division of Professional Regula…" at bounding box center [276, 138] width 100 height 22
drag, startPoint x: 321, startPoint y: 134, endPoint x: 221, endPoint y: 134, distance: 99.8
click at [221, 134] on div "In progress Everything To do tasks 6 Messages 2 For later Archived Completed ta…" at bounding box center [333, 186] width 437 height 280
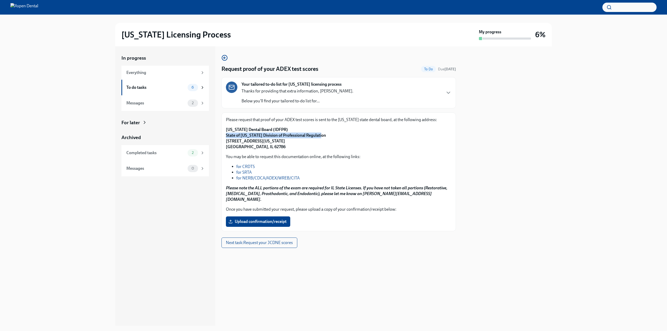
copy strong "State of Illinois Division of Professional Regulation"
drag, startPoint x: 284, startPoint y: 140, endPoint x: 233, endPoint y: 76, distance: 81.9
click at [219, 140] on div "In progress Everything To do tasks 6 Messages 2 For later Archived Completed ta…" at bounding box center [333, 186] width 437 height 280
copy strong "320 West Washington St, 3rd Floor"
drag, startPoint x: 282, startPoint y: 151, endPoint x: 219, endPoint y: 151, distance: 63.3
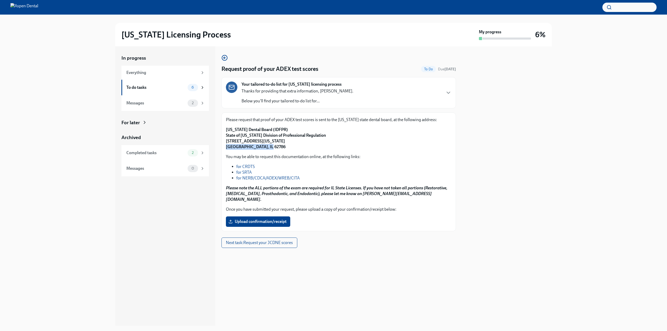
click at [219, 151] on div "In progress Everything To do tasks 6 Messages 2 For later Archived Completed ta…" at bounding box center [333, 186] width 437 height 280
copy strong "Springfield, IL 62786"
click at [195, 87] on span "6" at bounding box center [192, 87] width 9 height 4
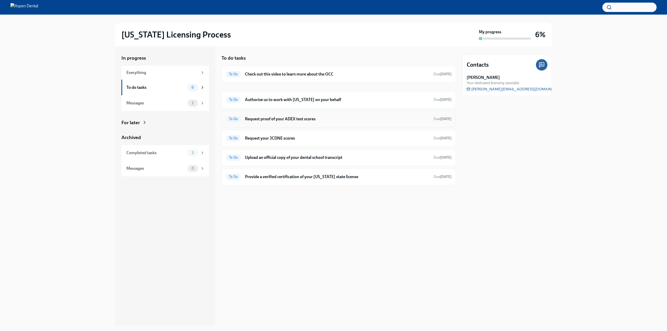
click at [283, 123] on div "To Do Request proof of your ADEX test scores Due in 4 days" at bounding box center [339, 119] width 226 height 8
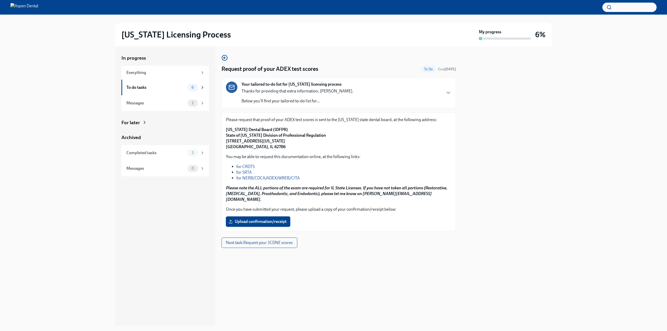
click at [277, 219] on span "Upload confirmation/receipt" at bounding box center [258, 221] width 57 height 5
click at [0, 0] on input "Upload confirmation/receipt" at bounding box center [0, 0] width 0 height 0
click at [264, 219] on span "Upload confirmation/receipt" at bounding box center [258, 221] width 57 height 5
click at [0, 0] on input "Upload confirmation/receipt" at bounding box center [0, 0] width 0 height 0
drag, startPoint x: 284, startPoint y: 129, endPoint x: 243, endPoint y: 129, distance: 40.7
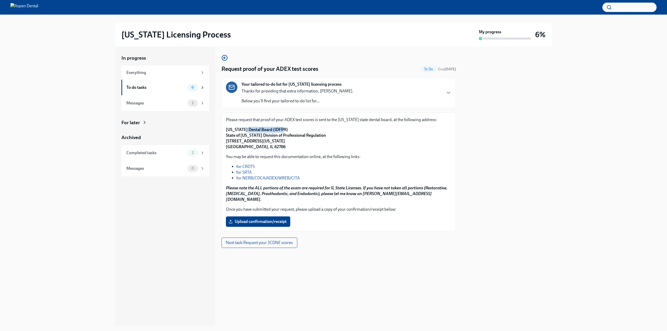
click at [243, 129] on p "Illinois Dental Board (IDFPR) State of Illinois Division of Professional Regula…" at bounding box center [339, 138] width 226 height 23
drag, startPoint x: 235, startPoint y: 128, endPoint x: 232, endPoint y: 129, distance: 2.6
click at [234, 128] on strong "Illinois Dental Board (IDFPR) State of Illinois Division of Professional Regula…" at bounding box center [276, 138] width 100 height 22
drag, startPoint x: 227, startPoint y: 128, endPoint x: 308, endPoint y: 133, distance: 80.4
click at [308, 133] on strong "Illinois Dental Board (IDFPR) State of Illinois Division of Professional Regula…" at bounding box center [276, 138] width 100 height 22
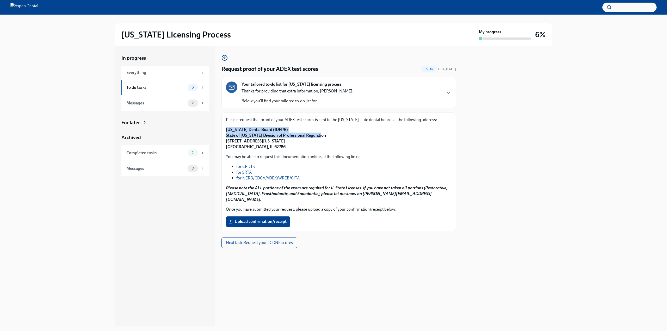
drag, startPoint x: 326, startPoint y: 137, endPoint x: 218, endPoint y: 125, distance: 108.6
click at [218, 125] on div "In progress Everything To do tasks 6 Messages 2 For later Archived Completed ta…" at bounding box center [333, 186] width 437 height 280
copy strong "Illinois Dental Board (IDFPR) State of Illinois Division of Professional Regula…"
drag, startPoint x: 287, startPoint y: 143, endPoint x: 219, endPoint y: 138, distance: 68.5
click at [219, 138] on div "In progress Everything To do tasks 6 Messages 2 For later Archived Completed ta…" at bounding box center [333, 186] width 437 height 280
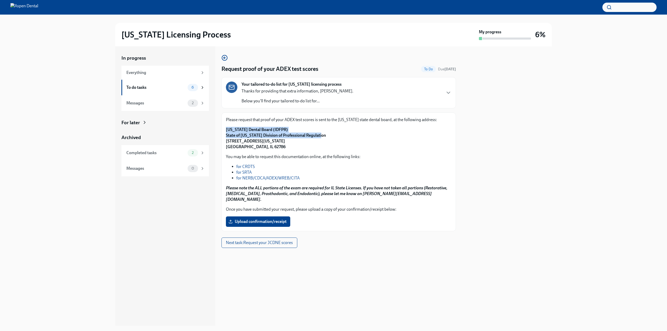
drag, startPoint x: 291, startPoint y: 140, endPoint x: 220, endPoint y: 143, distance: 71.2
click at [220, 144] on div "In progress Everything To do tasks 6 Messages 2 For later Archived Completed ta…" at bounding box center [333, 186] width 437 height 280
copy strong "320 West Washington St, 3rd Floor"
drag, startPoint x: 267, startPoint y: 149, endPoint x: 234, endPoint y: 149, distance: 33.4
click at [234, 149] on p "Illinois Dental Board (IDFPR) State of Illinois Division of Professional Regula…" at bounding box center [339, 138] width 226 height 23
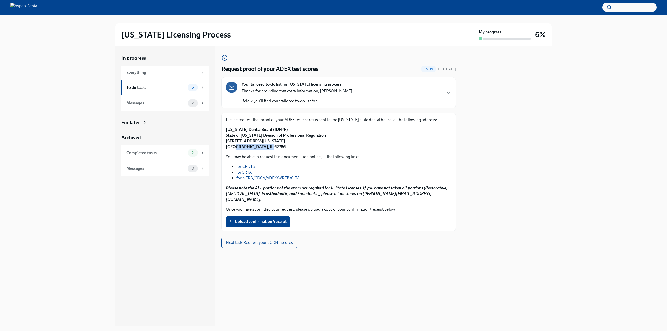
click at [234, 149] on strong "Illinois Dental Board (IDFPR) State of Illinois Division of Professional Regula…" at bounding box center [276, 138] width 100 height 22
click at [257, 147] on strong "Illinois Dental Board (IDFPR) State of Illinois Division of Professional Regula…" at bounding box center [276, 138] width 100 height 22
copy strong "62786"
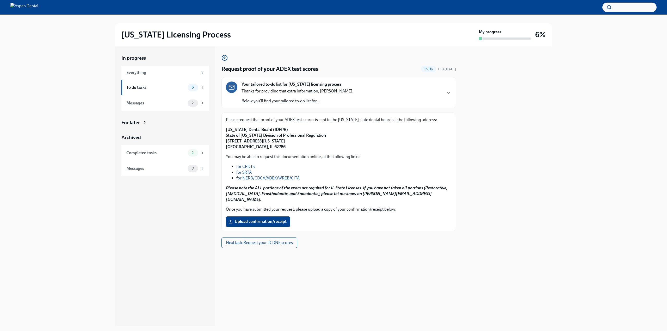
click at [259, 223] on div "Please request that proof of your ADEX test scores is sent to the Illinois stat…" at bounding box center [339, 172] width 235 height 119
click at [260, 219] on span "Upload confirmation/receipt" at bounding box center [258, 221] width 57 height 5
click at [0, 0] on input "Upload confirmation/receipt" at bounding box center [0, 0] width 0 height 0
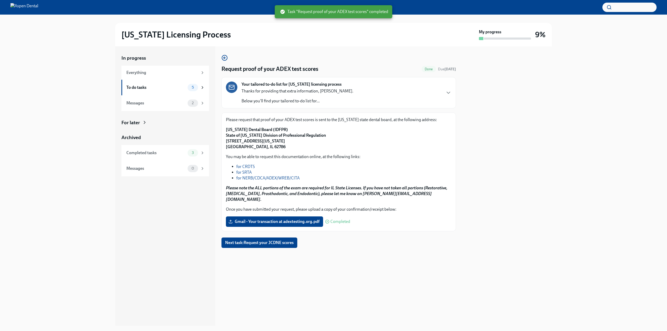
click at [259, 240] on button "Next task : Request your JCDNE scores" at bounding box center [260, 243] width 76 height 10
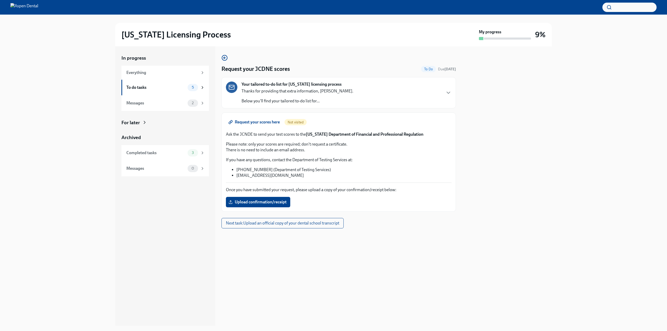
click at [250, 137] on p "Ask the JCNDE to send your test scores to the Illinois Department of Financial …" at bounding box center [339, 135] width 226 height 6
copy p "JCNDE"
click at [189, 89] on span "5" at bounding box center [193, 87] width 8 height 4
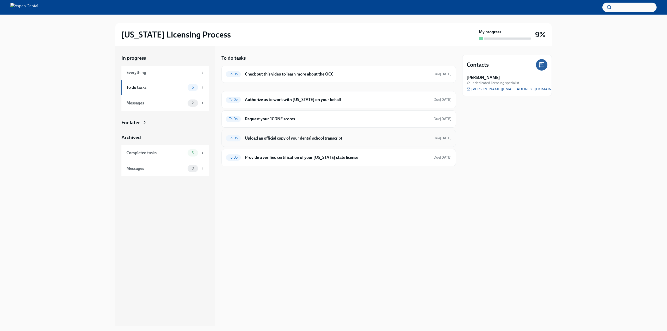
click at [283, 139] on h6 "Upload an official copy of your dental school transcript" at bounding box center [337, 139] width 185 height 6
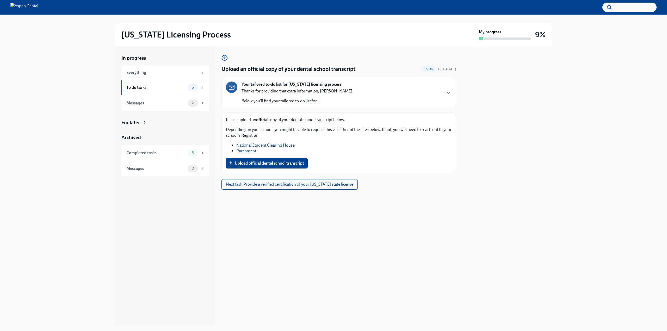
click at [252, 149] on link "Parchment" at bounding box center [246, 151] width 20 height 5
click at [246, 150] on link "Parchment" at bounding box center [246, 151] width 20 height 5
click at [278, 157] on div "Please upload an official copy of your dental school transcript below. Dependin…" at bounding box center [339, 143] width 226 height 52
click at [278, 164] on span "Upload official dental school transcript" at bounding box center [267, 163] width 75 height 5
click at [0, 0] on input "Upload official dental school transcript" at bounding box center [0, 0] width 0 height 0
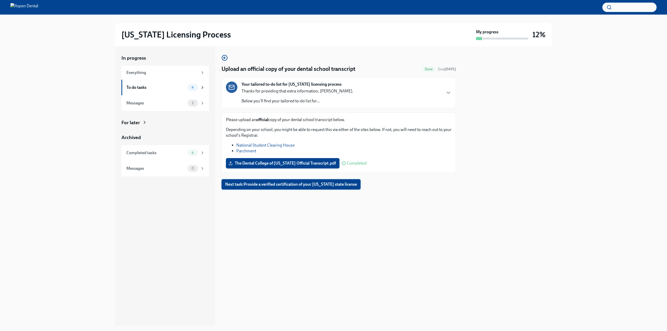
click at [308, 187] on span "Next task : Provide a verified certification of your Georgia state license" at bounding box center [291, 184] width 132 height 5
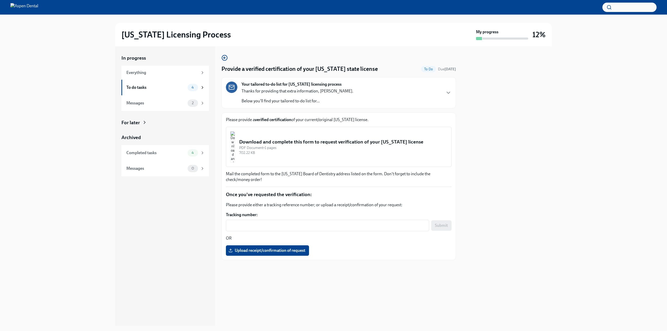
click at [235, 150] on img "button" at bounding box center [232, 146] width 5 height 31
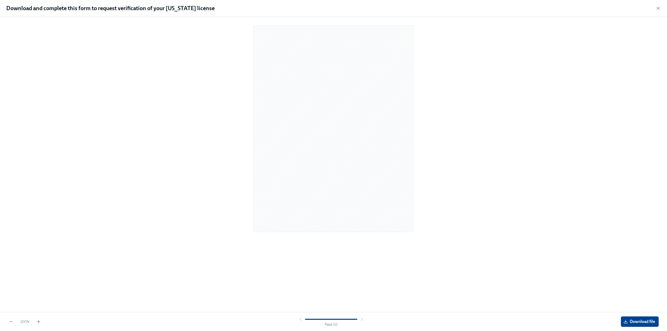
click at [246, 137] on div at bounding box center [333, 126] width 217 height 211
click at [504, 282] on div at bounding box center [333, 163] width 651 height 285
click at [658, 8] on icon "button" at bounding box center [658, 8] width 3 height 3
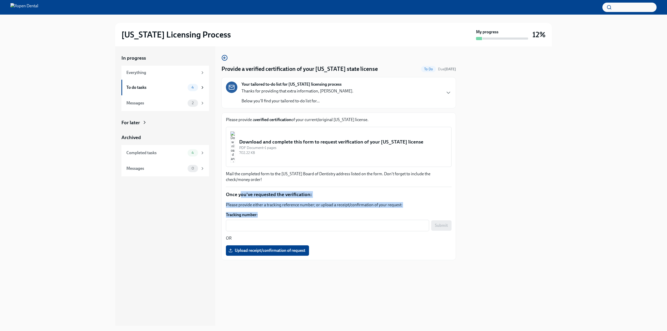
drag, startPoint x: 240, startPoint y: 197, endPoint x: 265, endPoint y: 213, distance: 29.3
click at [265, 213] on div "Please provide a verified certification of your current/original Georgia licens…" at bounding box center [339, 186] width 226 height 139
click at [265, 213] on label "Tracking number:" at bounding box center [339, 215] width 226 height 6
click at [265, 223] on textarea "Tracking number:" at bounding box center [327, 226] width 197 height 6
drag, startPoint x: 265, startPoint y: 213, endPoint x: 229, endPoint y: 189, distance: 42.9
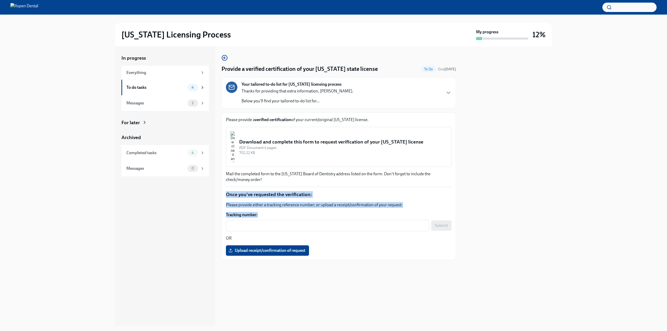
click at [229, 189] on div "Please provide a verified certification of your current/original Georgia licens…" at bounding box center [339, 186] width 226 height 139
drag, startPoint x: 231, startPoint y: 194, endPoint x: 262, endPoint y: 215, distance: 36.9
click at [262, 215] on div "Please provide a verified certification of your current/original Georgia licens…" at bounding box center [339, 187] width 235 height 148
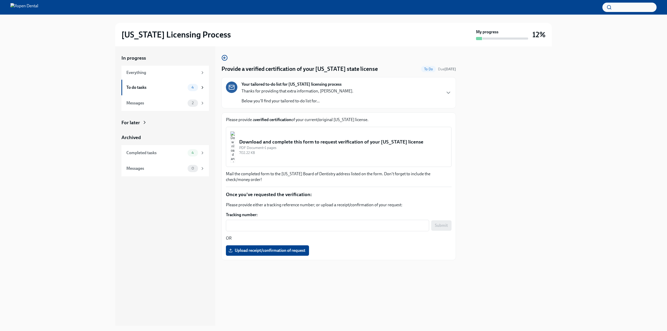
click at [241, 174] on p "Mail the completed form to the Georgia Board of Dentistry address listed on the…" at bounding box center [339, 176] width 226 height 11
drag, startPoint x: 236, startPoint y: 178, endPoint x: 245, endPoint y: 182, distance: 9.8
click at [245, 182] on p "Mail the completed form to the Georgia Board of Dentistry address listed on the…" at bounding box center [339, 176] width 226 height 11
drag, startPoint x: 245, startPoint y: 182, endPoint x: 230, endPoint y: 173, distance: 18.3
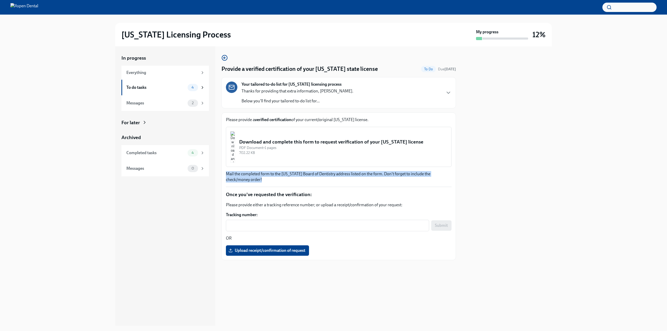
click at [230, 173] on p "Mail the completed form to the Georgia Board of Dentistry address listed on the…" at bounding box center [339, 176] width 226 height 11
click at [235, 150] on img "button" at bounding box center [232, 146] width 5 height 31
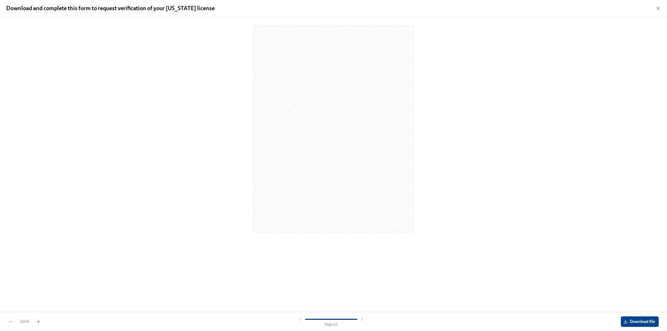
click at [642, 317] on button "Download file" at bounding box center [640, 322] width 38 height 10
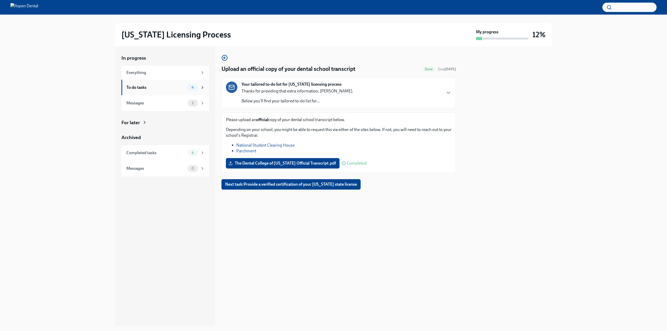
click at [164, 93] on div "To do tasks 4" at bounding box center [165, 88] width 88 height 16
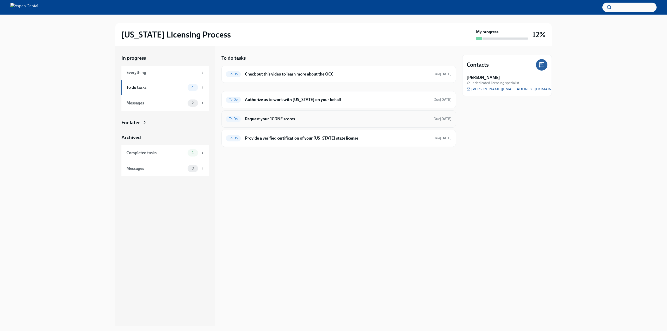
click at [266, 123] on div "To Do Request your JCDNE scores Due in 4 days" at bounding box center [339, 119] width 226 height 8
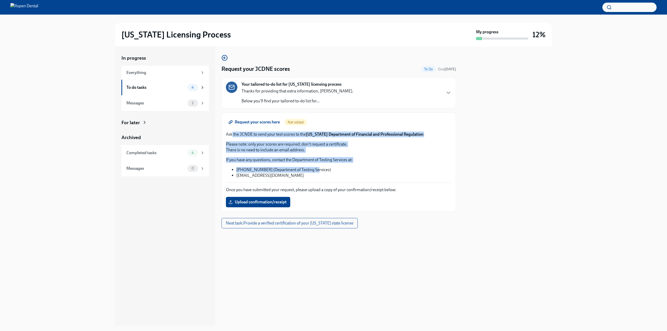
drag, startPoint x: 232, startPoint y: 137, endPoint x: 319, endPoint y: 170, distance: 92.3
click at [318, 170] on div "Request your scores here Not visited Ask the JCNDE to send your test scores to …" at bounding box center [339, 162] width 226 height 90
click at [319, 170] on li "1-800-232-1694 (Department of Testing Services)" at bounding box center [343, 170] width 215 height 6
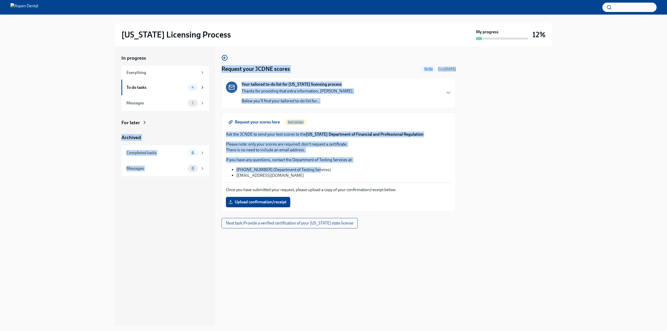
drag, startPoint x: 314, startPoint y: 173, endPoint x: 217, endPoint y: 127, distance: 107.3
click at [217, 127] on div "In progress Everything To do tasks 4 Messages 2 For later Archived Completed ta…" at bounding box center [333, 186] width 437 height 280
click at [254, 151] on p "Please note: only your scores are required; don't request a certificate. There …" at bounding box center [339, 147] width 226 height 11
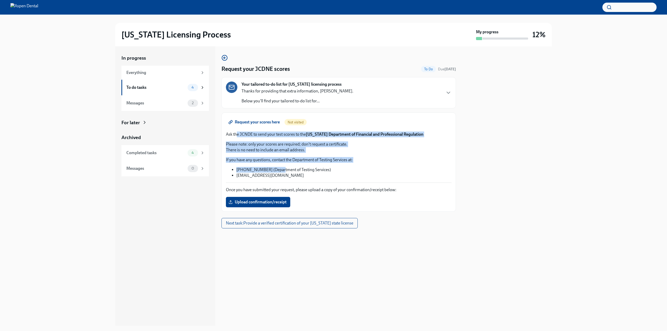
drag, startPoint x: 238, startPoint y: 136, endPoint x: 279, endPoint y: 173, distance: 55.0
click at [279, 173] on div "Request your scores here Not visited Ask the JCNDE to send your test scores to …" at bounding box center [339, 162] width 226 height 90
click at [279, 173] on li "1-800-232-1694 (Department of Testing Services)" at bounding box center [343, 170] width 215 height 6
drag, startPoint x: 232, startPoint y: 141, endPoint x: 332, endPoint y: 164, distance: 102.9
click at [332, 164] on div "Request your scores here Not visited Ask the JCNDE to send your test scores to …" at bounding box center [339, 162] width 226 height 90
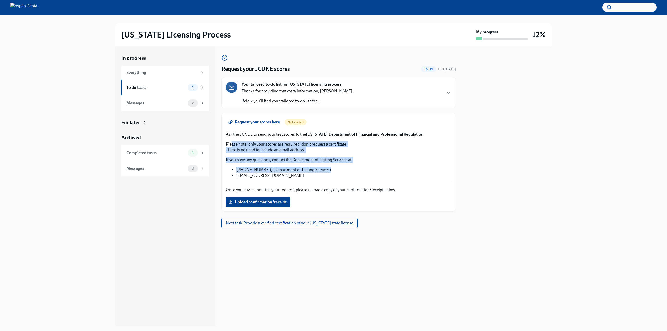
click at [336, 170] on li "1-800-232-1694 (Department of Testing Services)" at bounding box center [343, 170] width 215 height 6
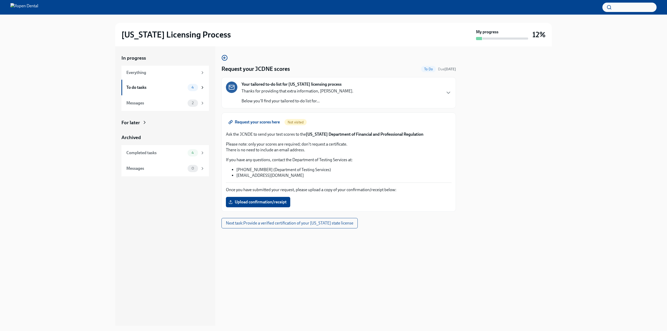
click at [330, 177] on li "DENTPIN@ada.org" at bounding box center [343, 176] width 215 height 6
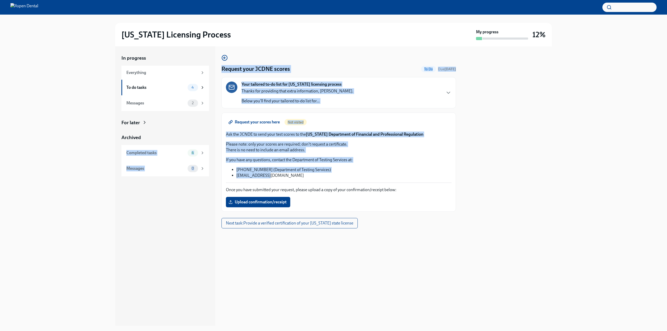
drag, startPoint x: 275, startPoint y: 168, endPoint x: 246, endPoint y: 149, distance: 35.1
click at [218, 141] on div "In progress Everything To do tasks 4 Messages 2 For later Archived Completed ta…" at bounding box center [333, 186] width 437 height 280
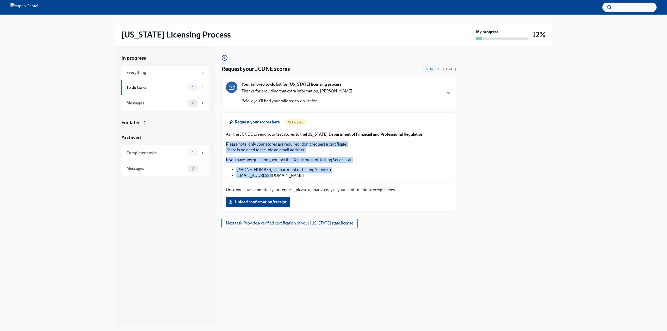
click at [249, 150] on p "Please note: only your scores are required; don't request a certificate. There …" at bounding box center [339, 147] width 226 height 11
drag, startPoint x: 237, startPoint y: 139, endPoint x: 320, endPoint y: 173, distance: 89.3
click at [320, 173] on div "Request your scores here Not visited Ask the JCNDE to send your test scores to …" at bounding box center [339, 162] width 226 height 90
click at [320, 173] on li "1-800-232-1694 (Department of Testing Services)" at bounding box center [343, 170] width 215 height 6
drag, startPoint x: 274, startPoint y: 167, endPoint x: 225, endPoint y: 145, distance: 53.8
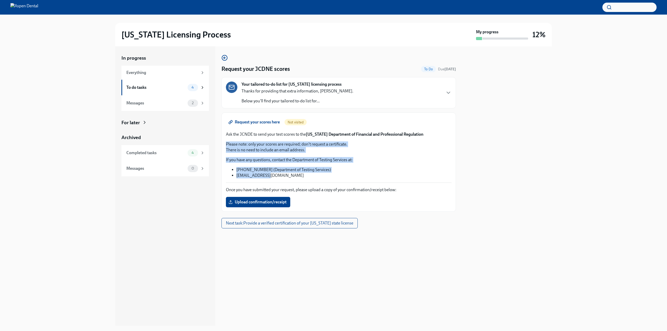
click at [225, 145] on div "Request your scores here Not visited Ask the JCNDE to send your test scores to …" at bounding box center [339, 162] width 235 height 99
drag, startPoint x: 225, startPoint y: 145, endPoint x: 292, endPoint y: 178, distance: 73.9
click at [292, 178] on div "Request your scores here Not visited Ask the JCNDE to send your test scores to …" at bounding box center [339, 162] width 235 height 99
click at [292, 178] on li "DENTPIN@ada.org" at bounding box center [343, 176] width 215 height 6
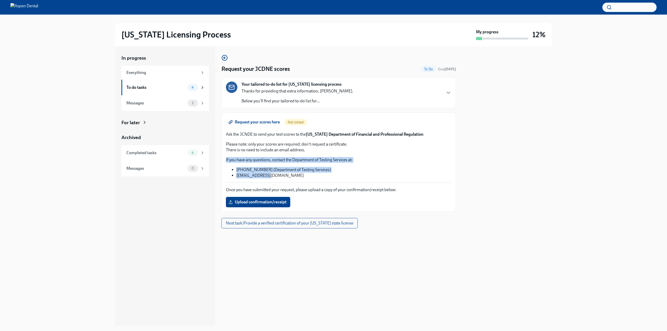
drag, startPoint x: 292, startPoint y: 178, endPoint x: 225, endPoint y: 161, distance: 69.0
click at [225, 161] on div "Request your scores here Not visited Ask the JCNDE to send your test scores to …" at bounding box center [339, 162] width 235 height 99
click at [295, 177] on li "DENTPIN@ada.org" at bounding box center [343, 176] width 215 height 6
click at [261, 197] on label "Upload confirmation/receipt" at bounding box center [258, 202] width 64 height 10
click at [0, 0] on input "Upload confirmation/receipt" at bounding box center [0, 0] width 0 height 0
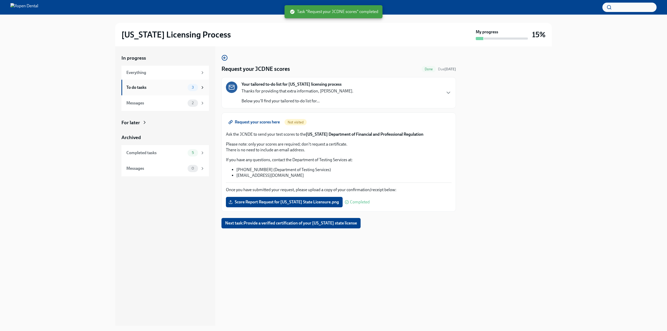
click at [191, 85] on span "3" at bounding box center [193, 87] width 8 height 4
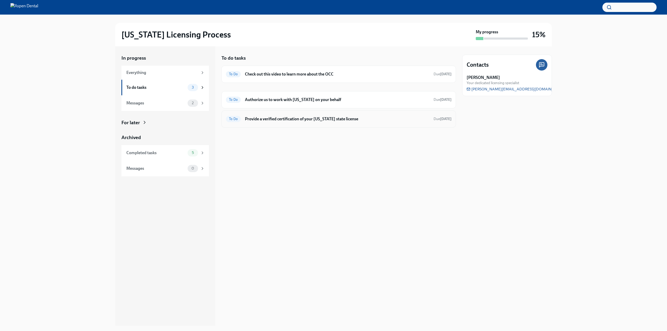
click at [275, 117] on h6 "Provide a verified certification of your Georgia state license" at bounding box center [337, 119] width 185 height 6
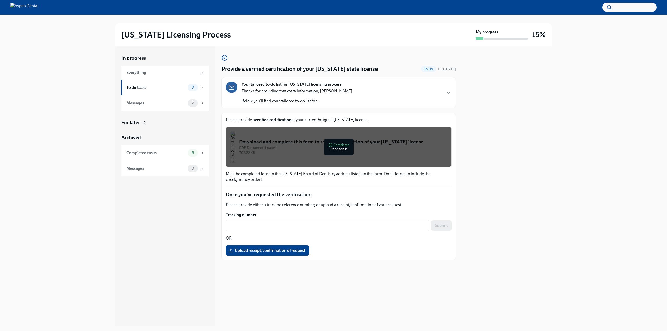
click at [336, 151] on div "702.22 KB" at bounding box center [343, 152] width 208 height 5
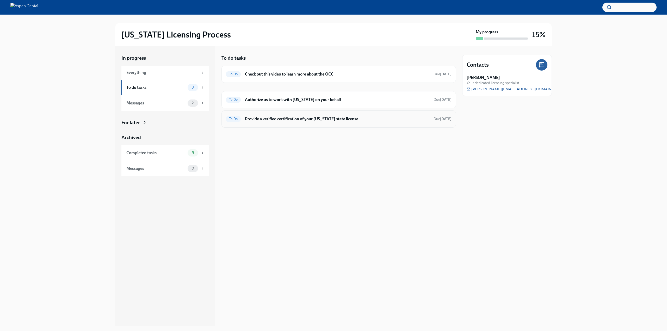
click at [283, 120] on h6 "Provide a verified certification of your Georgia state license" at bounding box center [337, 119] width 185 height 6
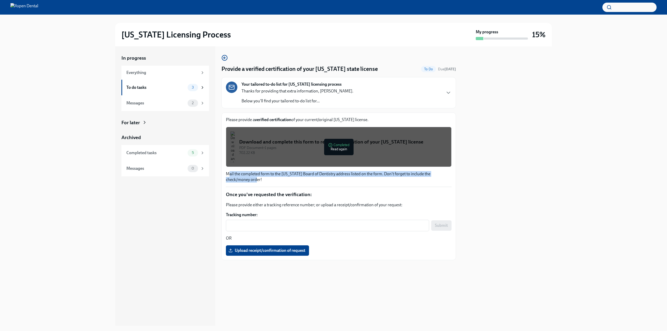
drag, startPoint x: 230, startPoint y: 171, endPoint x: 256, endPoint y: 182, distance: 29.1
click at [256, 182] on p "Mail the completed form to the Georgia Board of Dentistry address listed on the…" at bounding box center [339, 176] width 226 height 11
drag, startPoint x: 256, startPoint y: 182, endPoint x: 227, endPoint y: 174, distance: 30.8
click at [227, 173] on p "Mail the completed form to the Georgia Board of Dentistry address listed on the…" at bounding box center [339, 176] width 226 height 11
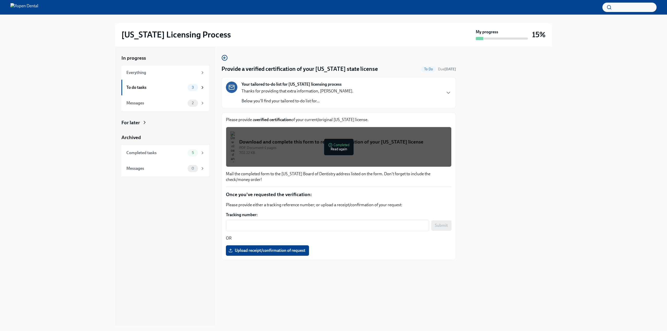
click at [241, 185] on div "Please provide a verified certification of your current/original Georgia licens…" at bounding box center [339, 186] width 226 height 139
click at [262, 144] on div "Download and complete this form to request verification of your Georgia license" at bounding box center [343, 142] width 208 height 7
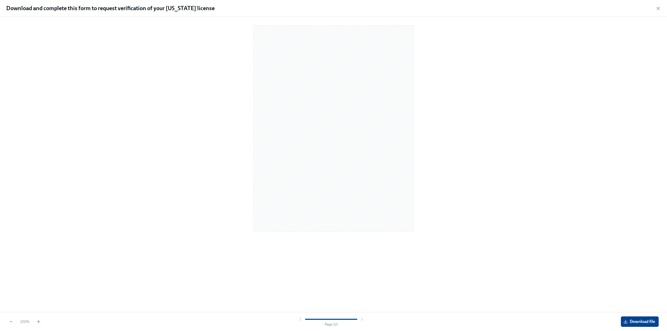
click at [318, 238] on div at bounding box center [333, 163] width 651 height 285
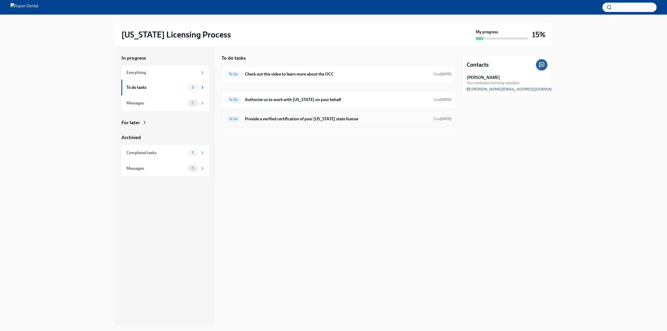
click at [322, 117] on h6 "Provide a verified certification of your Georgia state license" at bounding box center [337, 119] width 185 height 6
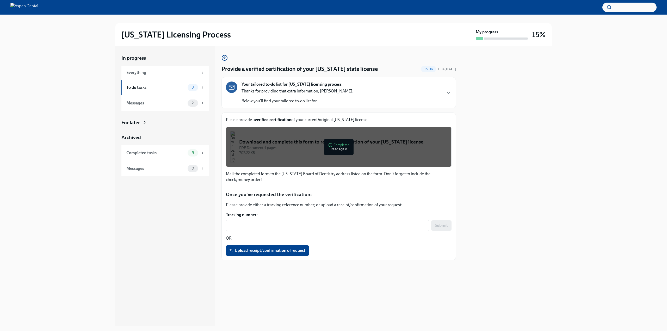
click at [331, 181] on p "Mail the completed form to the Georgia Board of Dentistry address listed on the…" at bounding box center [339, 176] width 226 height 11
click at [311, 228] on textarea "Tracking number:" at bounding box center [327, 226] width 197 height 6
click at [292, 206] on p "Please provide either a tracking reference number; or upload a receipt/confirma…" at bounding box center [339, 205] width 226 height 6
drag, startPoint x: 249, startPoint y: 200, endPoint x: 330, endPoint y: 201, distance: 80.5
click at [330, 201] on div "Please provide a verified certification of your current/original Georgia licens…" at bounding box center [339, 186] width 226 height 139
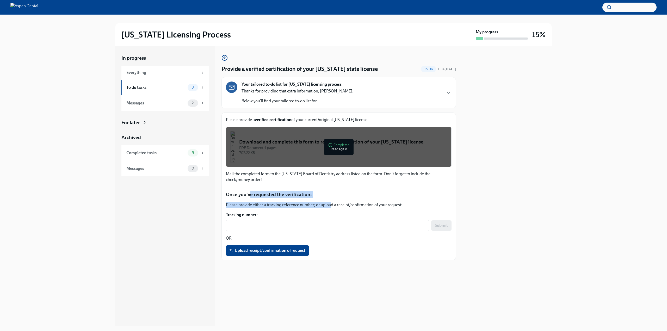
click at [330, 201] on div "Please provide a verified certification of your current/original Georgia licens…" at bounding box center [339, 186] width 226 height 139
drag, startPoint x: 428, startPoint y: 200, endPoint x: 288, endPoint y: 193, distance: 140.7
click at [289, 193] on div "Please provide a verified certification of your current/original Georgia licens…" at bounding box center [339, 186] width 226 height 139
click at [248, 172] on p "Mail the completed form to the Georgia Board of Dentistry address listed on the…" at bounding box center [339, 176] width 226 height 11
drag, startPoint x: 228, startPoint y: 171, endPoint x: 246, endPoint y: 176, distance: 19.2
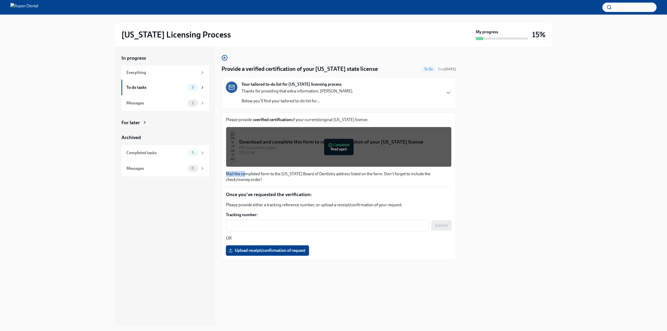
click at [246, 176] on div "Please provide a verified certification of your current/original Georgia licens…" at bounding box center [339, 186] width 226 height 139
click at [246, 179] on p "Mail the completed form to the Georgia Board of Dentistry address listed on the…" at bounding box center [339, 176] width 226 height 11
click at [262, 155] on div "702.22 KB" at bounding box center [343, 152] width 208 height 5
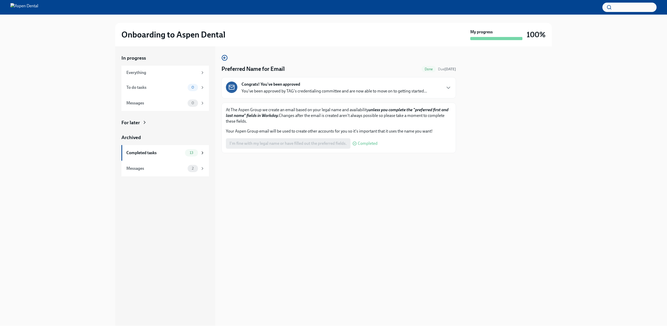
click at [270, 140] on div "I'm fine with my legal name or have filled out the preferred fields. Completed" at bounding box center [302, 143] width 152 height 10
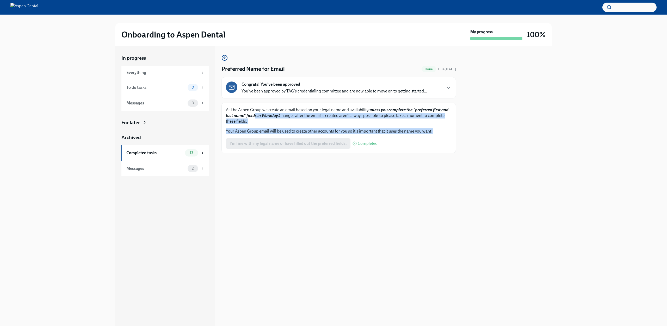
drag, startPoint x: 253, startPoint y: 118, endPoint x: 352, endPoint y: 140, distance: 100.6
click at [353, 140] on div "At The Aspen Group we create an email based on your legal name and availability…" at bounding box center [339, 128] width 226 height 42
click at [438, 129] on p "Your Aspen Group email will be used to create other accounts for you so it's im…" at bounding box center [339, 131] width 226 height 6
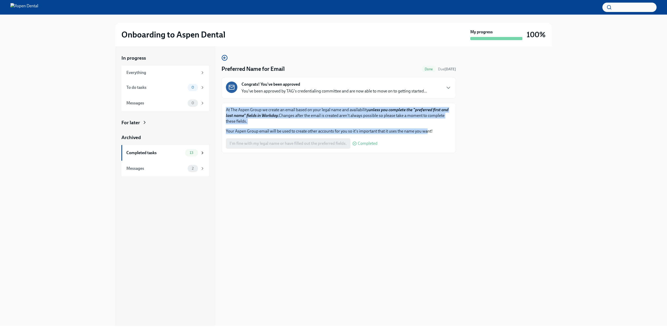
drag, startPoint x: 366, startPoint y: 133, endPoint x: 226, endPoint y: 109, distance: 142.5
click at [226, 109] on div "At The Aspen Group we create an email based on your legal name and availability…" at bounding box center [339, 120] width 226 height 27
click at [226, 109] on p "At The Aspen Group we create an email based on your legal name and availability…" at bounding box center [339, 115] width 226 height 17
drag, startPoint x: 230, startPoint y: 110, endPoint x: 446, endPoint y: 131, distance: 217.4
click at [446, 131] on div "At The Aspen Group we create an email based on your legal name and availability…" at bounding box center [339, 120] width 226 height 27
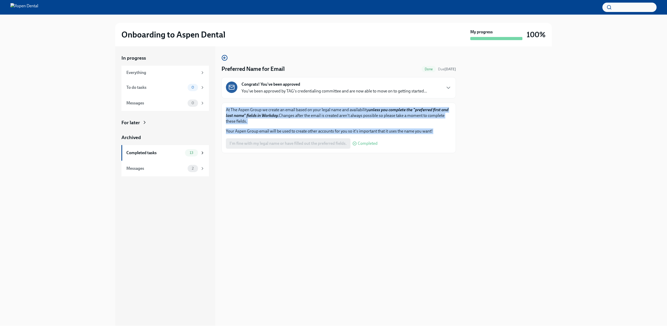
click at [445, 131] on p "Your Aspen Group email will be used to create other accounts for you so it's im…" at bounding box center [339, 131] width 226 height 6
drag, startPoint x: 440, startPoint y: 130, endPoint x: 226, endPoint y: 106, distance: 214.5
click at [227, 106] on div "At The Aspen Group we create an email based on your legal name and availability…" at bounding box center [339, 128] width 235 height 51
click at [447, 88] on icon "button" at bounding box center [448, 88] width 6 height 6
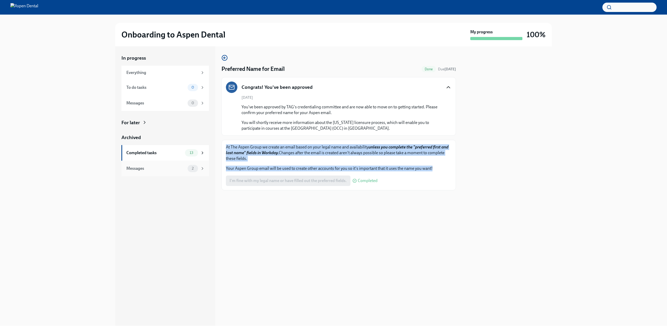
click at [176, 163] on div "Messages 2" at bounding box center [165, 169] width 88 height 16
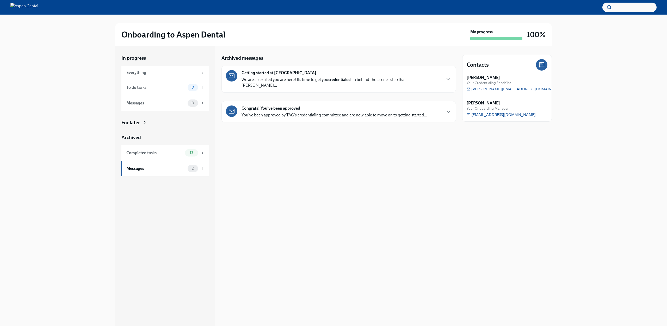
click at [304, 80] on p "We are so excited you are here! Its time to get you credentialed —a behind-the-…" at bounding box center [342, 82] width 200 height 11
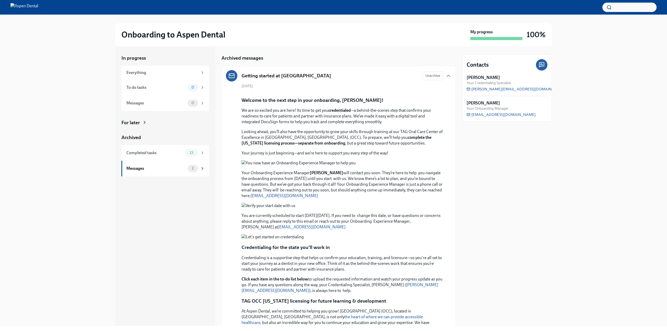
click at [327, 81] on div "Getting started at Aspen Dental Unarchive" at bounding box center [339, 75] width 226 height 11
click at [445, 77] on icon "button" at bounding box center [448, 76] width 6 height 6
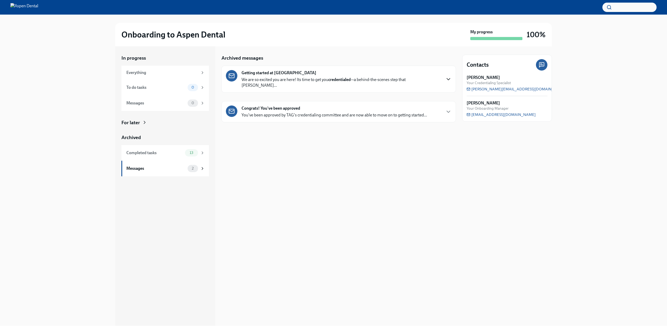
click at [440, 106] on div "Congrats! You've been approved You've been approved by TAG's credentialing comm…" at bounding box center [339, 112] width 226 height 13
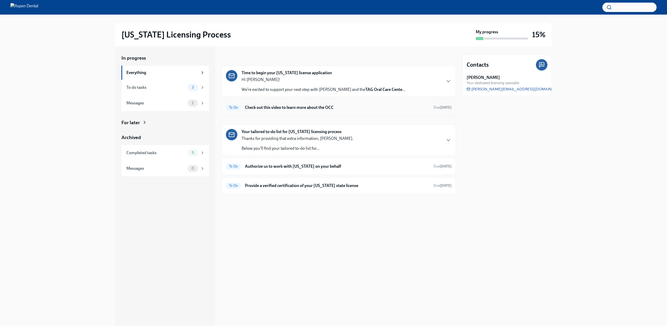
click at [285, 108] on h6 "Check out this video to learn more about the OCC" at bounding box center [337, 108] width 185 height 6
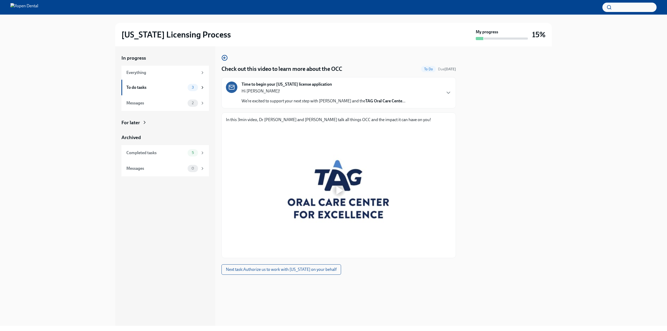
click at [335, 177] on div at bounding box center [339, 190] width 226 height 127
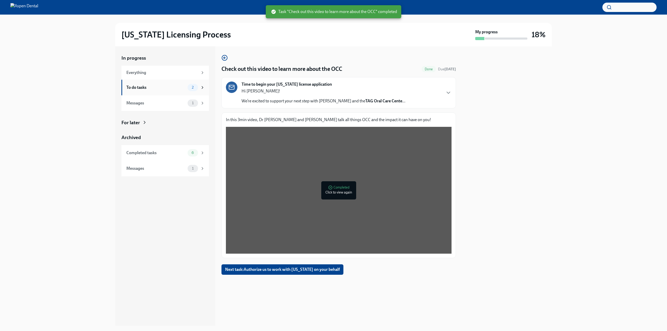
click at [178, 95] on div "To do tasks 2" at bounding box center [165, 88] width 88 height 16
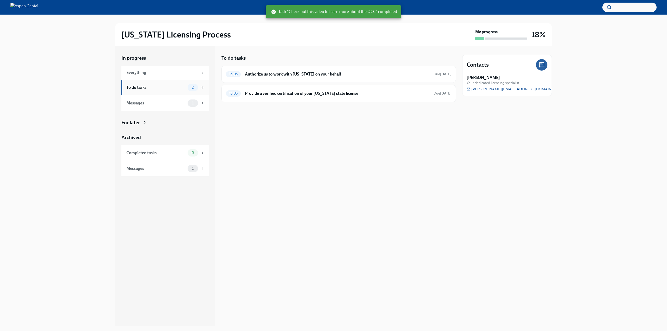
click at [178, 87] on div "To do tasks" at bounding box center [155, 88] width 59 height 6
click at [272, 71] on h6 "Authorize us to work with Illinois on your behalf" at bounding box center [337, 74] width 185 height 6
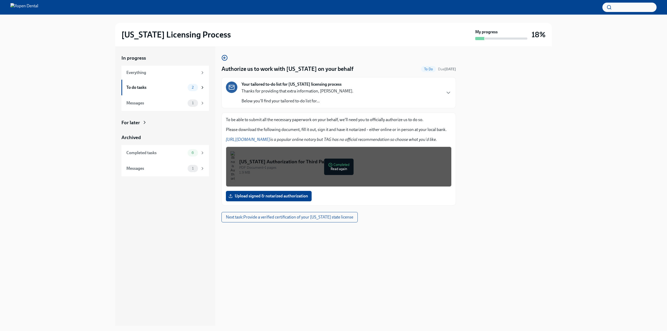
click at [296, 173] on div "1.9 MB" at bounding box center [343, 172] width 208 height 5
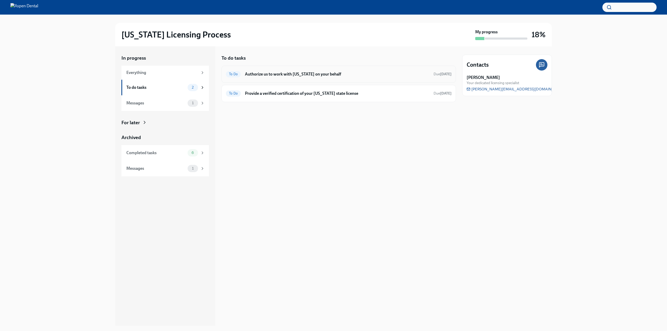
click at [269, 79] on div "To Do Authorize us to work with Illinois on your behalf Due in 13 days" at bounding box center [339, 74] width 235 height 17
click at [269, 77] on h6 "Authorize us to work with Illinois on your behalf" at bounding box center [337, 74] width 185 height 6
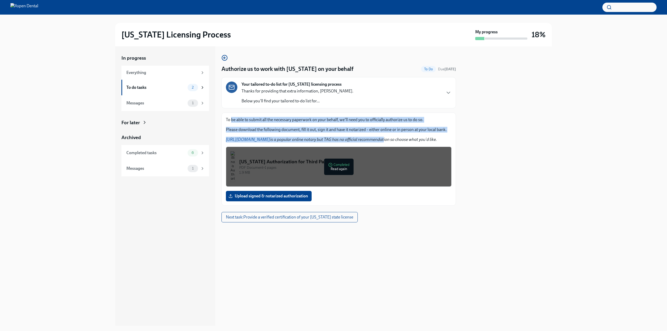
drag, startPoint x: 232, startPoint y: 117, endPoint x: 385, endPoint y: 137, distance: 154.3
click at [385, 137] on div "To be able to submit all the necessary paperwork on your behalf, we'll need you…" at bounding box center [339, 130] width 226 height 26
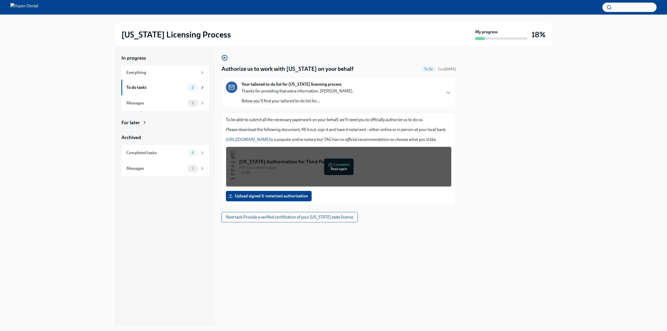
click at [385, 137] on p "https://www.notarize.com/ is a popular online notary but TAG has no official re…" at bounding box center [339, 140] width 226 height 6
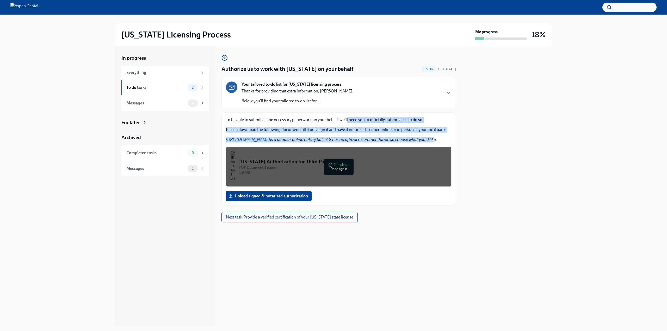
drag, startPoint x: 433, startPoint y: 142, endPoint x: 345, endPoint y: 114, distance: 92.1
click at [345, 114] on div "To be able to submit all the necessary paperwork on your behalf, we'll need you…" at bounding box center [339, 159] width 235 height 93
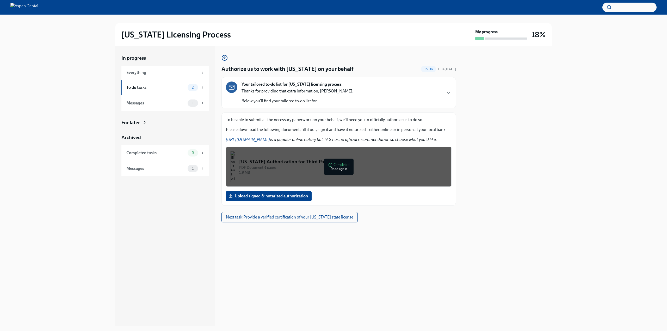
click at [289, 162] on div "Illinois Authorization for Third Party Contact" at bounding box center [343, 161] width 208 height 7
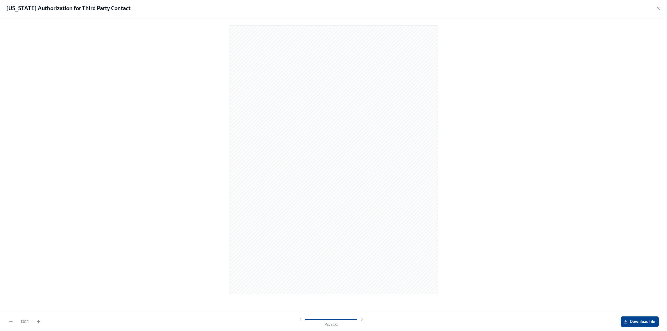
click at [575, 285] on div at bounding box center [333, 163] width 651 height 285
click at [642, 323] on span "Download file" at bounding box center [640, 321] width 30 height 5
